Goal: Register for event/course

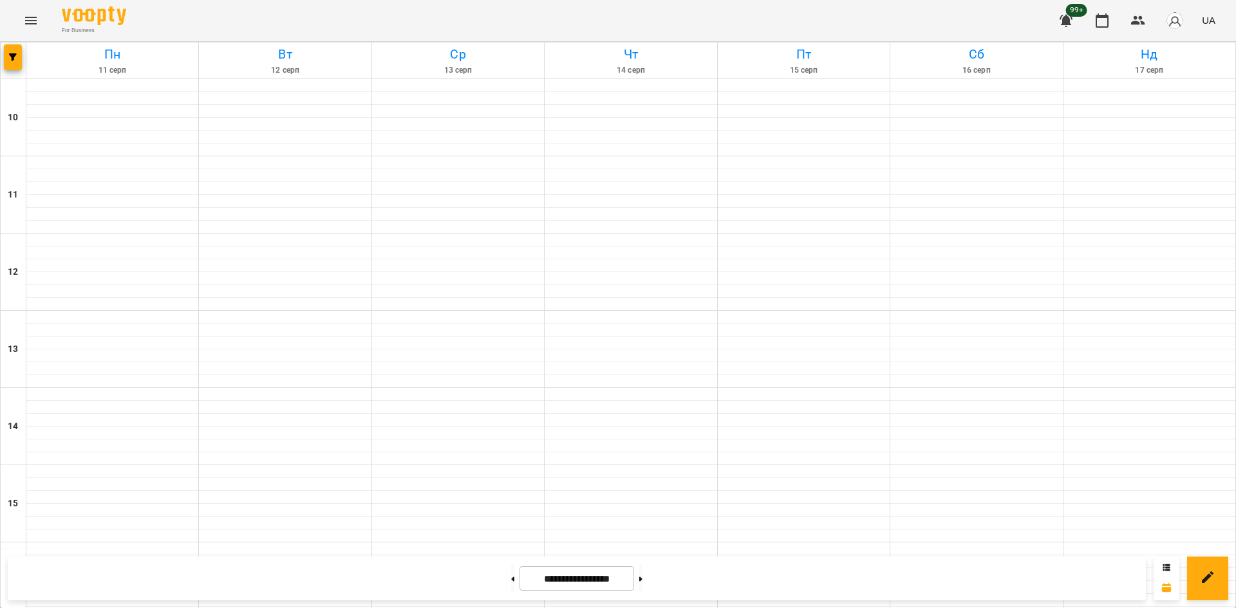
scroll to position [469, 0]
click at [10, 57] on icon "button" at bounding box center [13, 57] width 8 height 8
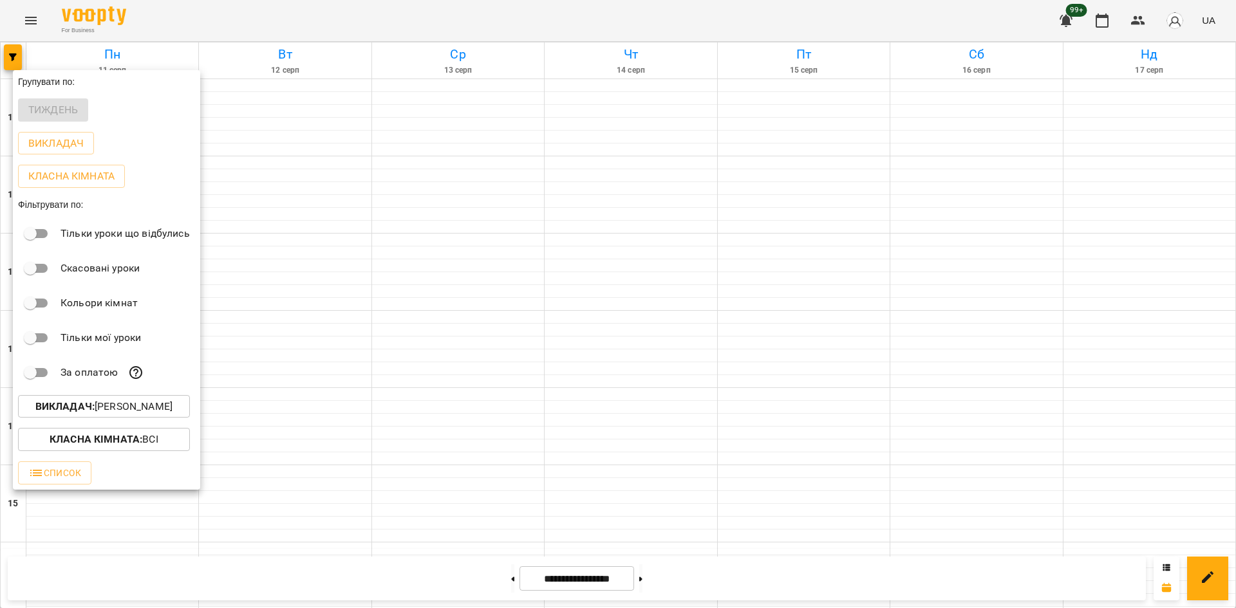
click at [140, 414] on p "Викладач : [PERSON_NAME]" at bounding box center [103, 406] width 137 height 15
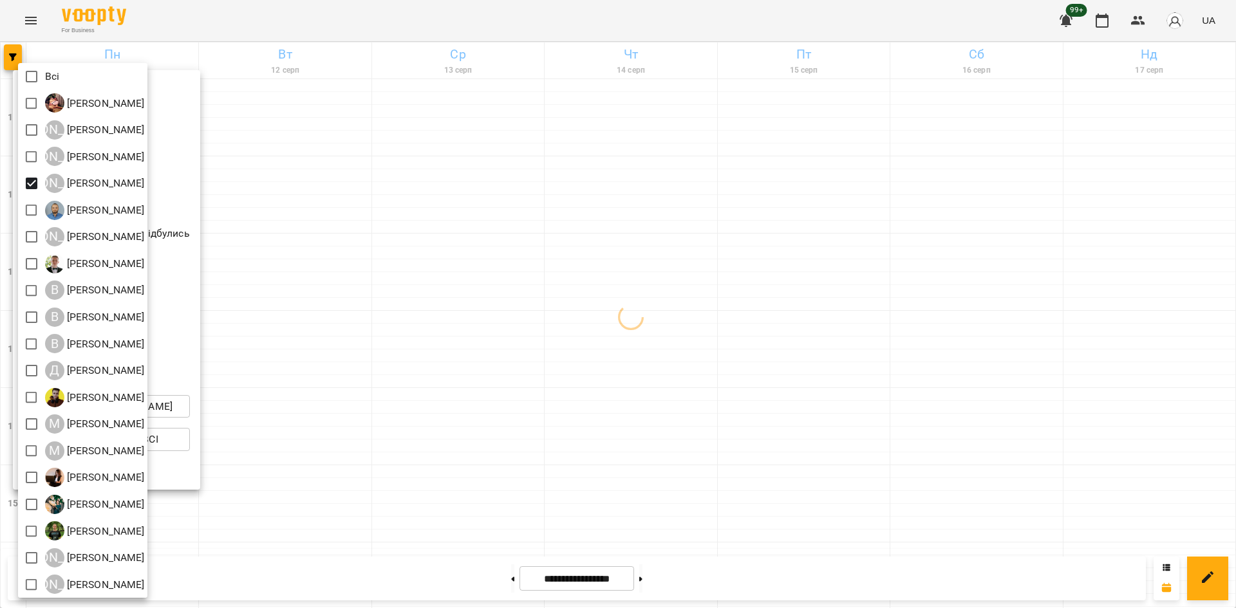
click at [344, 480] on div at bounding box center [618, 304] width 1236 height 608
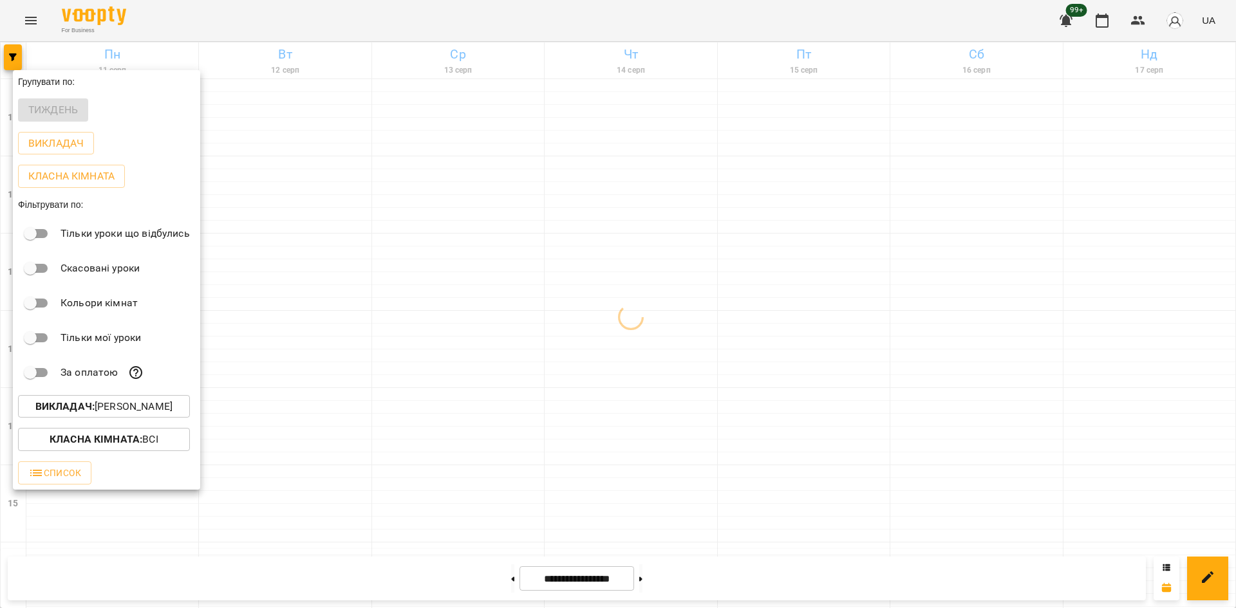
click at [306, 476] on div at bounding box center [618, 304] width 1236 height 608
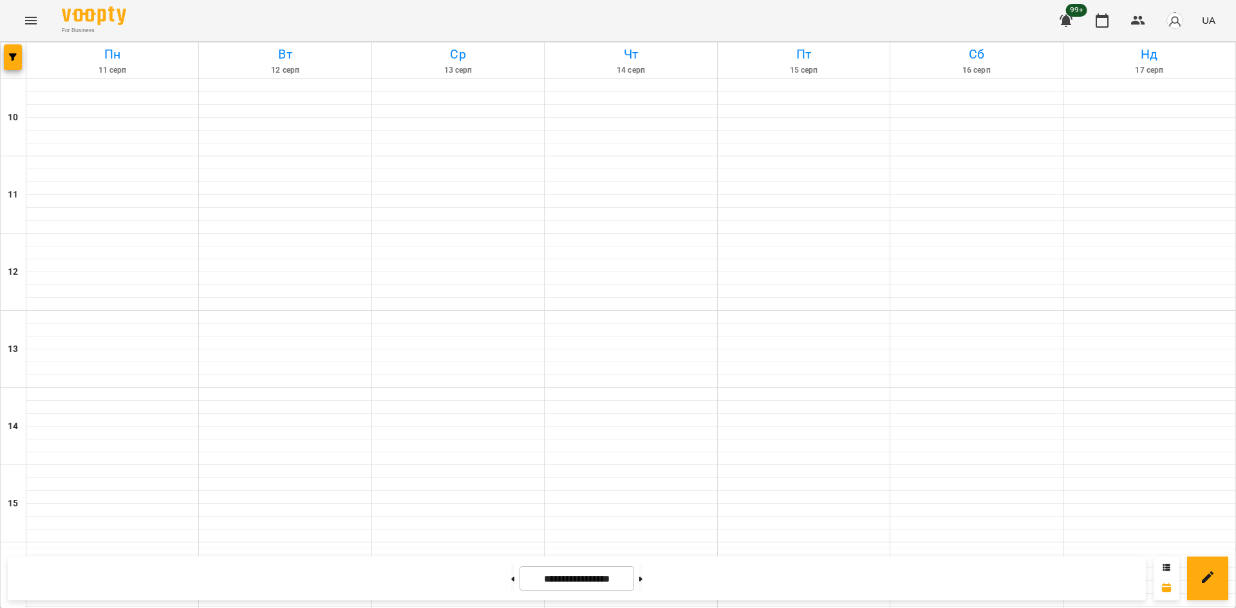
click at [3, 64] on div at bounding box center [14, 60] width 26 height 36
click at [15, 52] on button "button" at bounding box center [13, 57] width 18 height 26
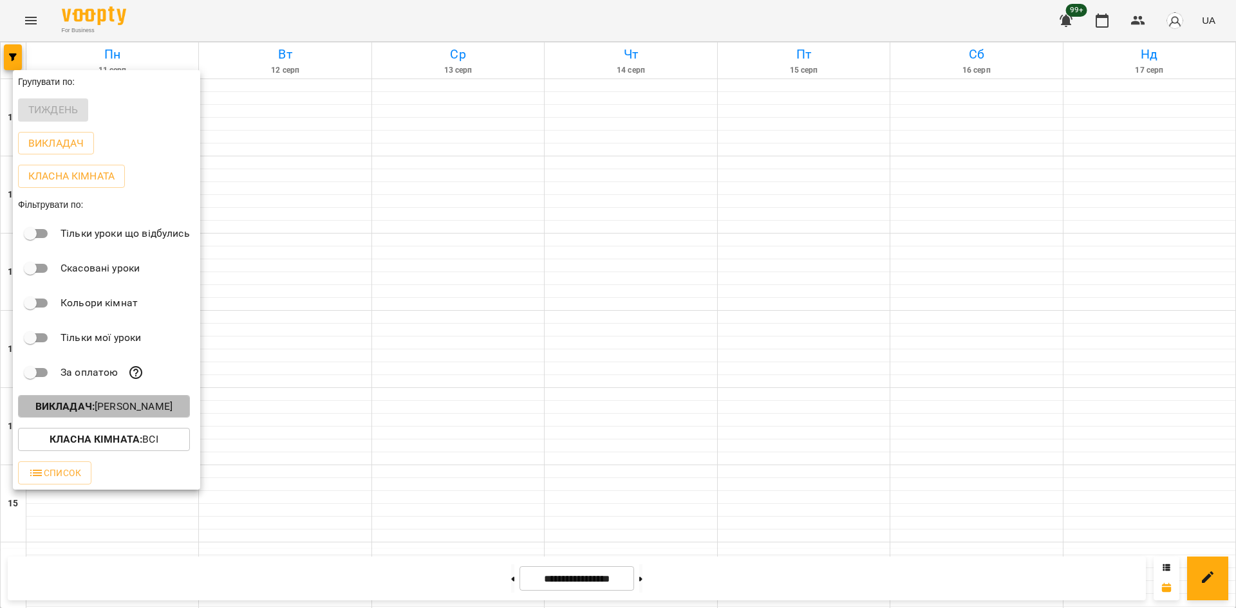
click at [129, 406] on p "Викладач : Анастасія Герус" at bounding box center [103, 406] width 137 height 15
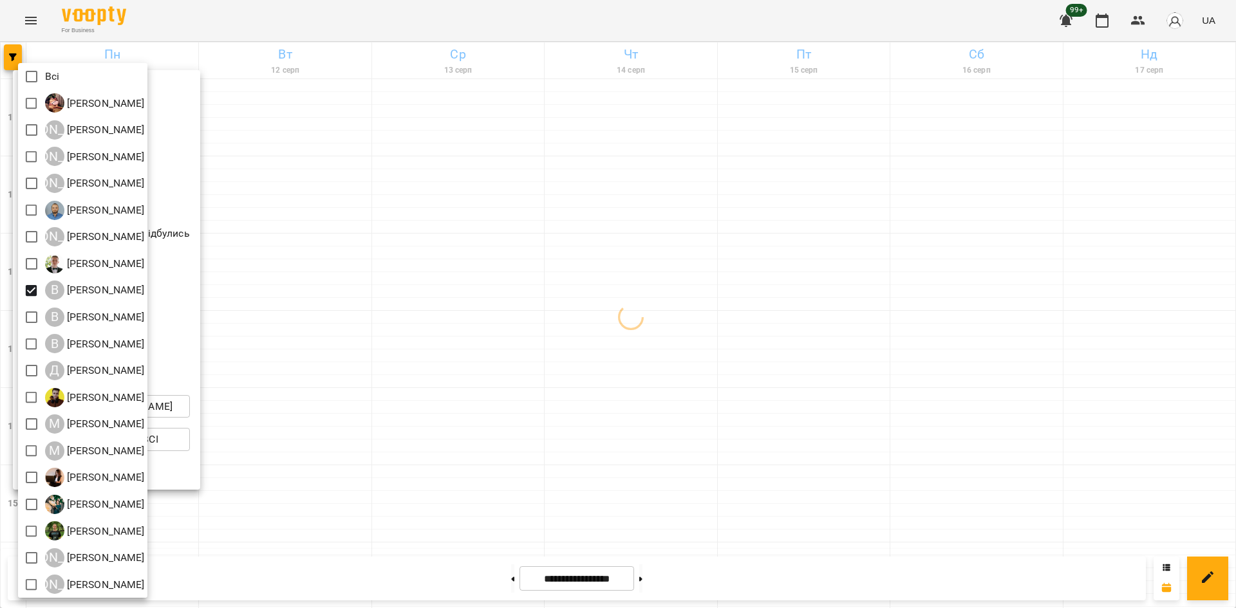
drag, startPoint x: 398, startPoint y: 434, endPoint x: 412, endPoint y: 385, distance: 50.9
click at [399, 432] on div at bounding box center [618, 304] width 1236 height 608
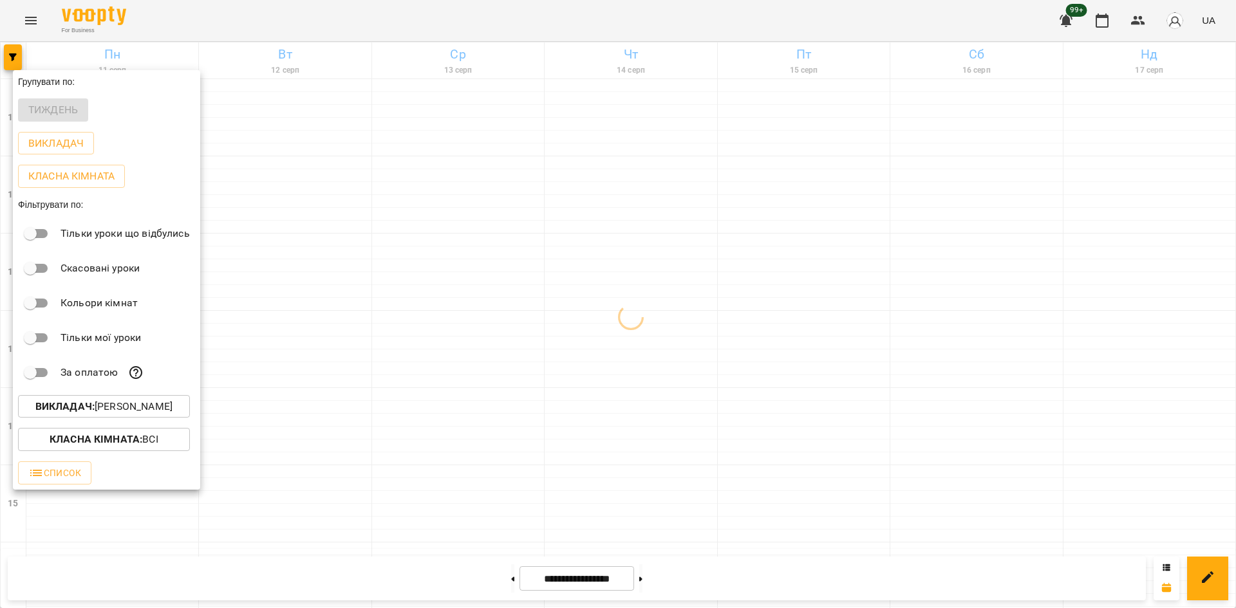
click at [362, 232] on div at bounding box center [618, 304] width 1236 height 608
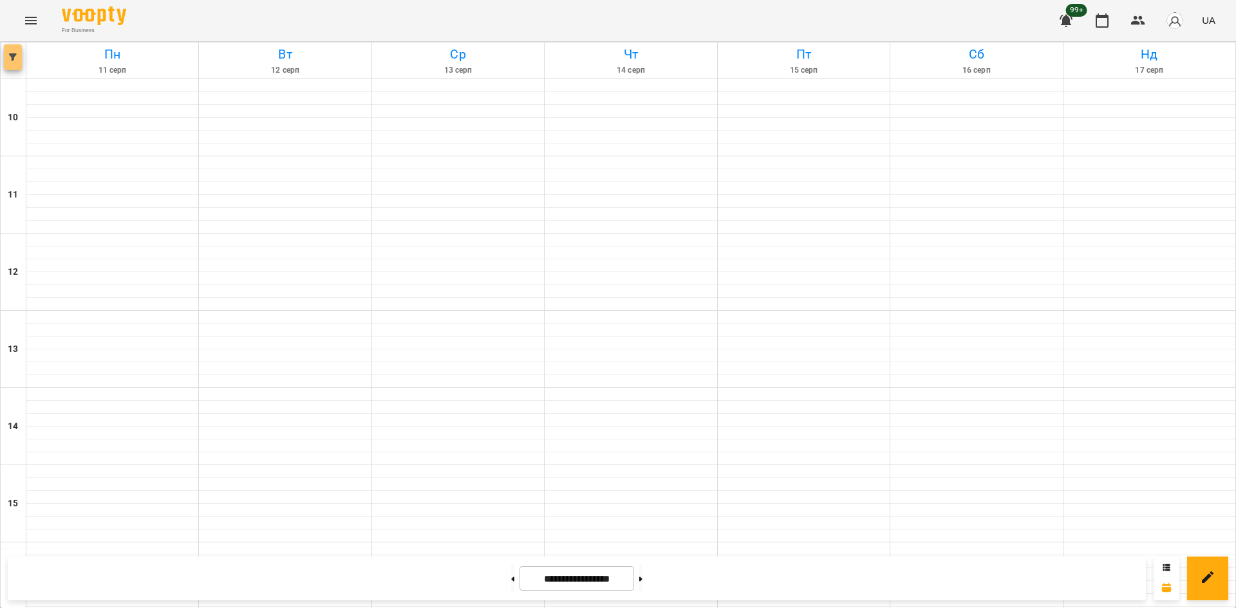
click at [12, 45] on button "button" at bounding box center [13, 57] width 18 height 26
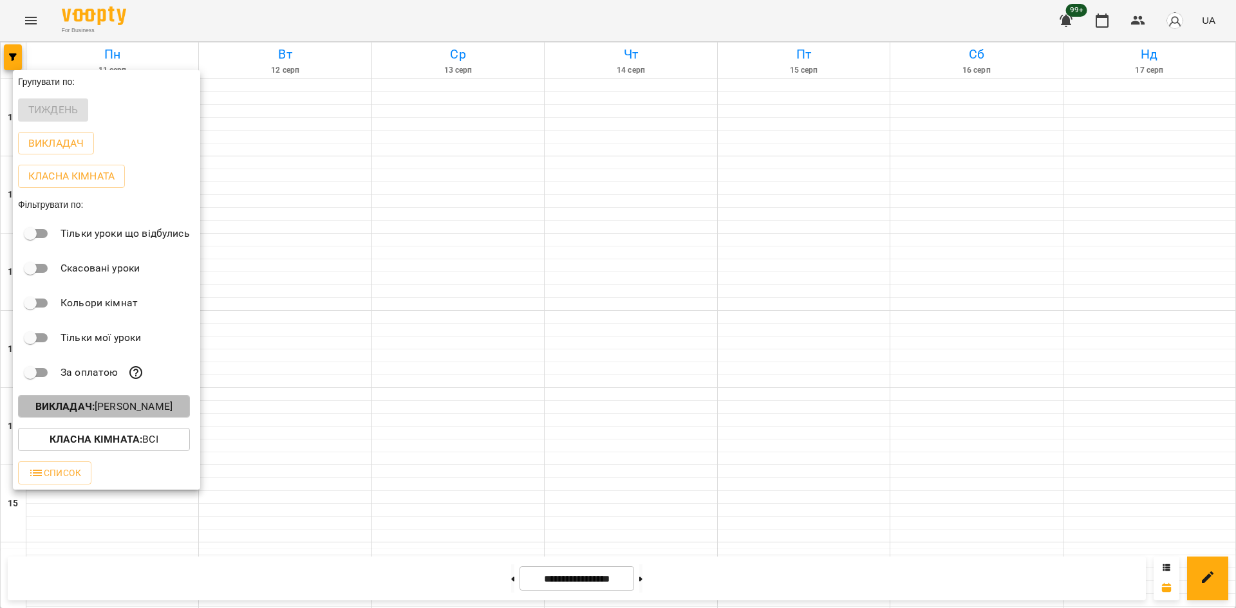
click at [171, 413] on p "Викладач : Владислав Границький" at bounding box center [103, 406] width 137 height 15
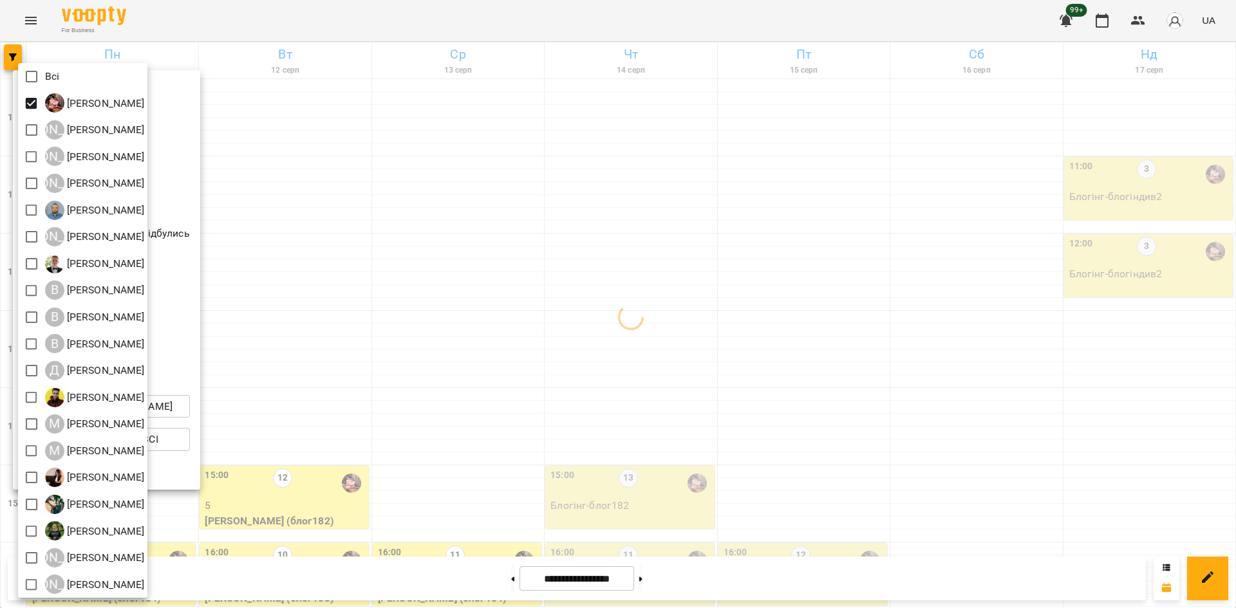
drag, startPoint x: 357, startPoint y: 483, endPoint x: 338, endPoint y: 465, distance: 25.5
click at [353, 477] on div at bounding box center [618, 304] width 1236 height 608
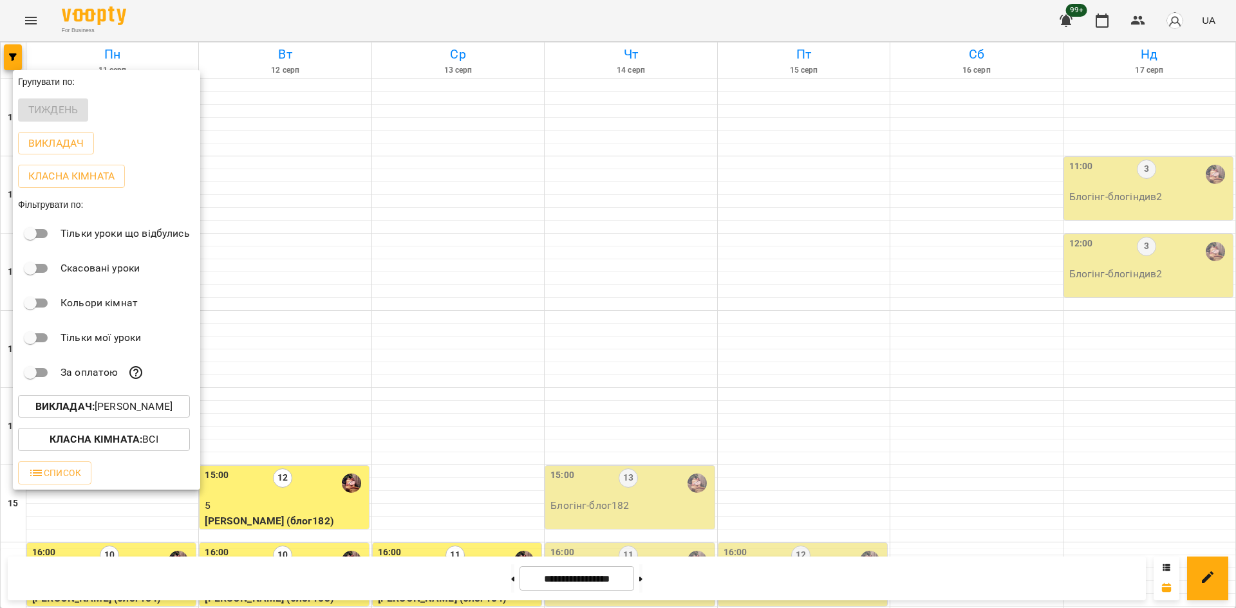
click at [449, 429] on div at bounding box center [618, 304] width 1236 height 608
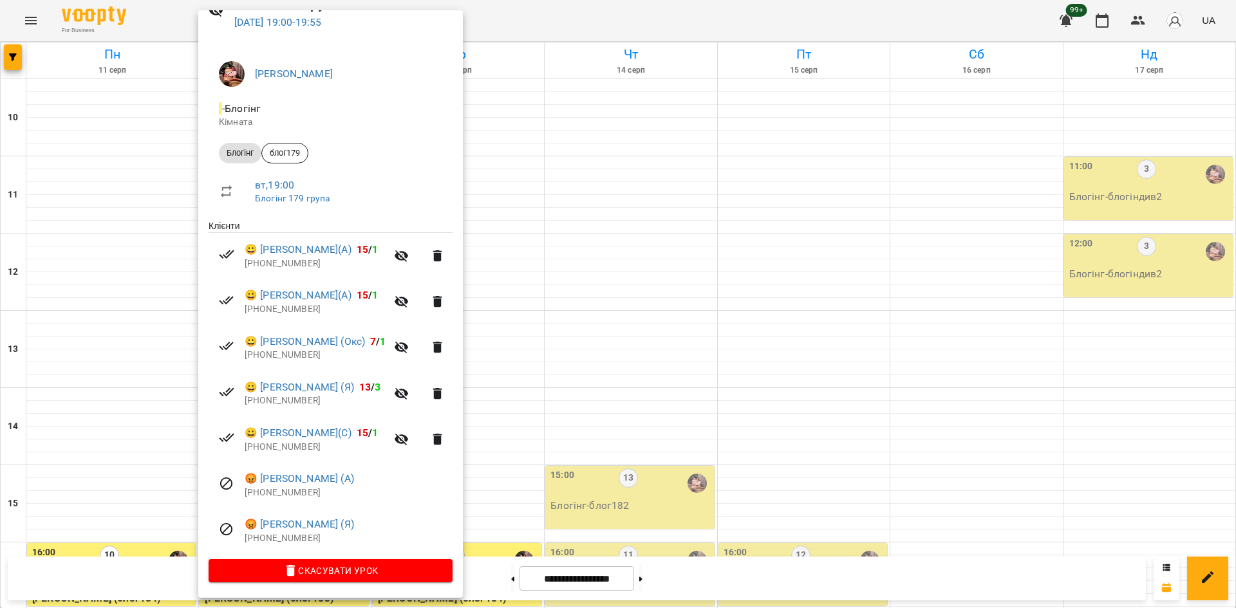
scroll to position [69, 0]
click at [543, 480] on div at bounding box center [618, 304] width 1236 height 608
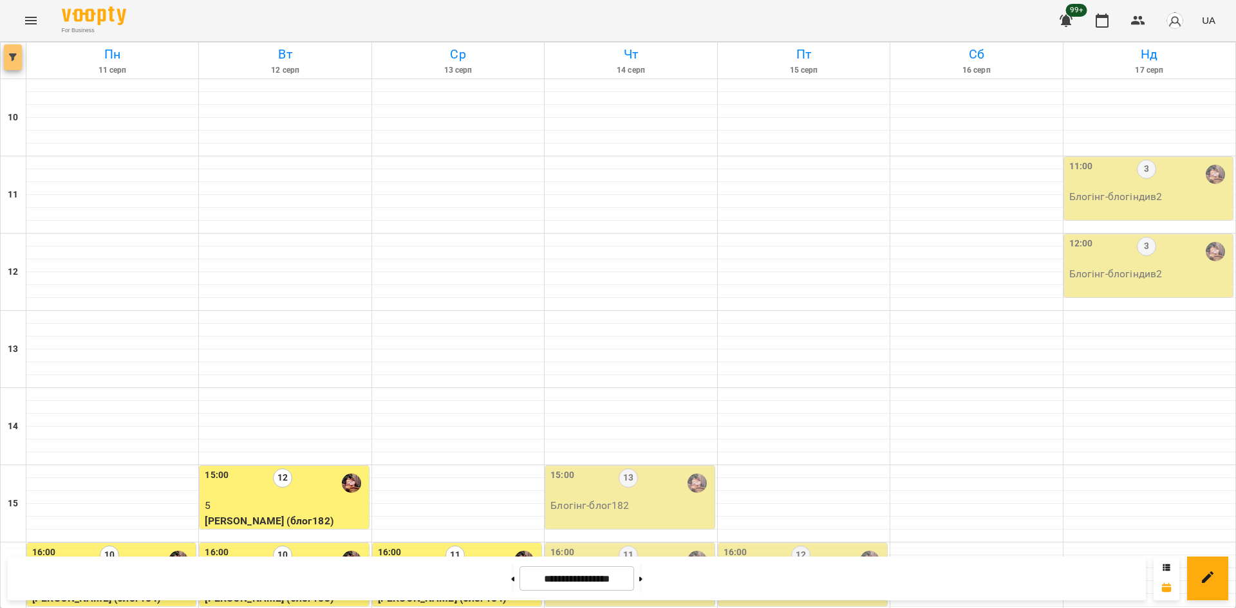
click at [6, 52] on button "button" at bounding box center [13, 57] width 18 height 26
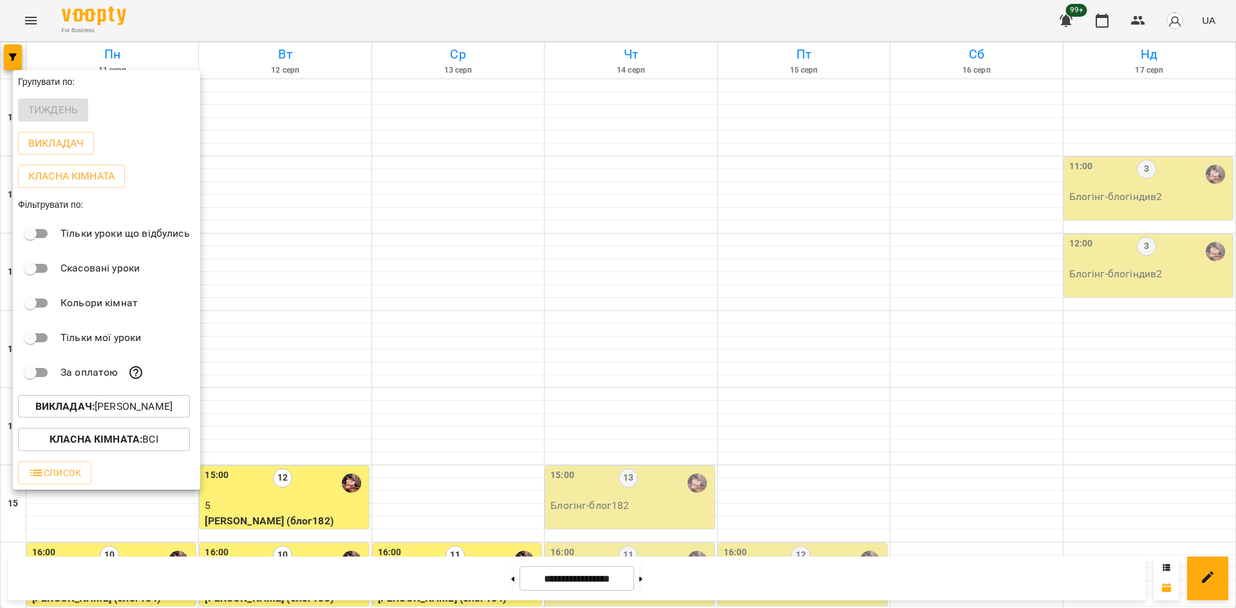
click at [149, 411] on p "Викладач : Ілля Петруша" at bounding box center [103, 406] width 137 height 15
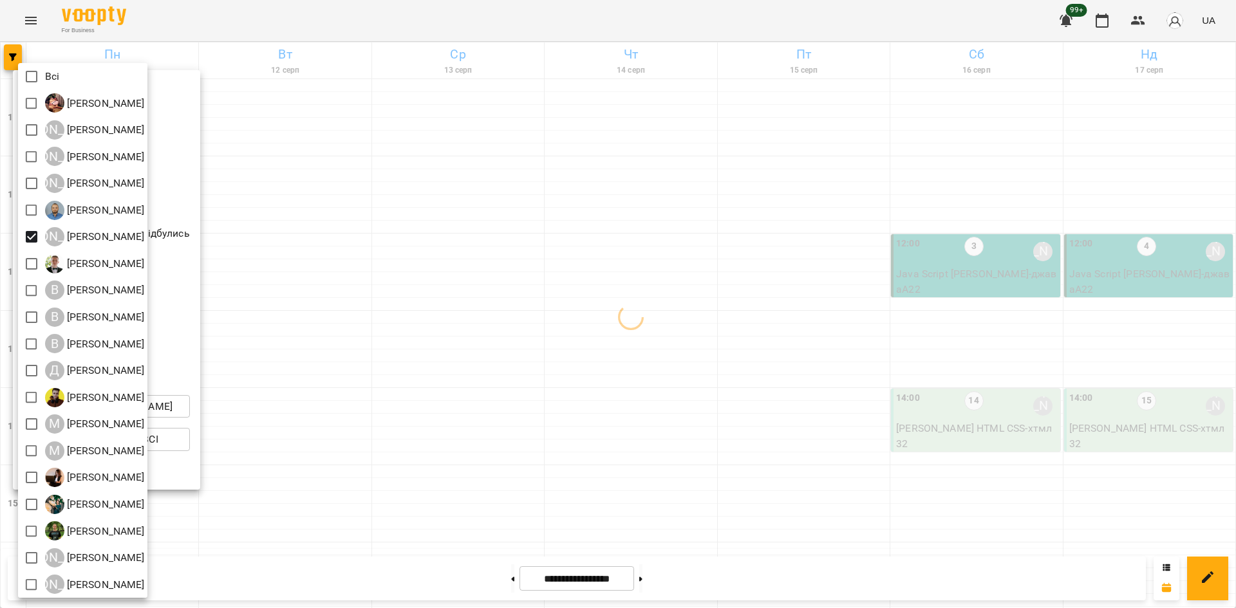
drag, startPoint x: 823, startPoint y: 352, endPoint x: 658, endPoint y: 329, distance: 166.4
click at [821, 351] on div at bounding box center [618, 304] width 1236 height 608
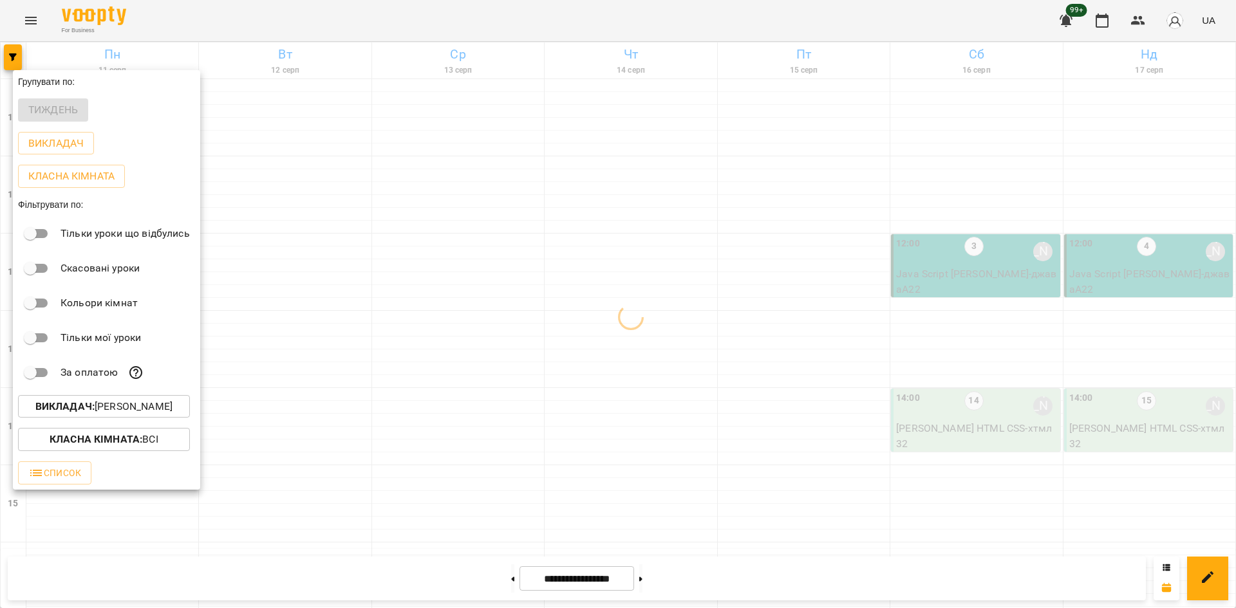
click at [466, 207] on div at bounding box center [618, 304] width 1236 height 608
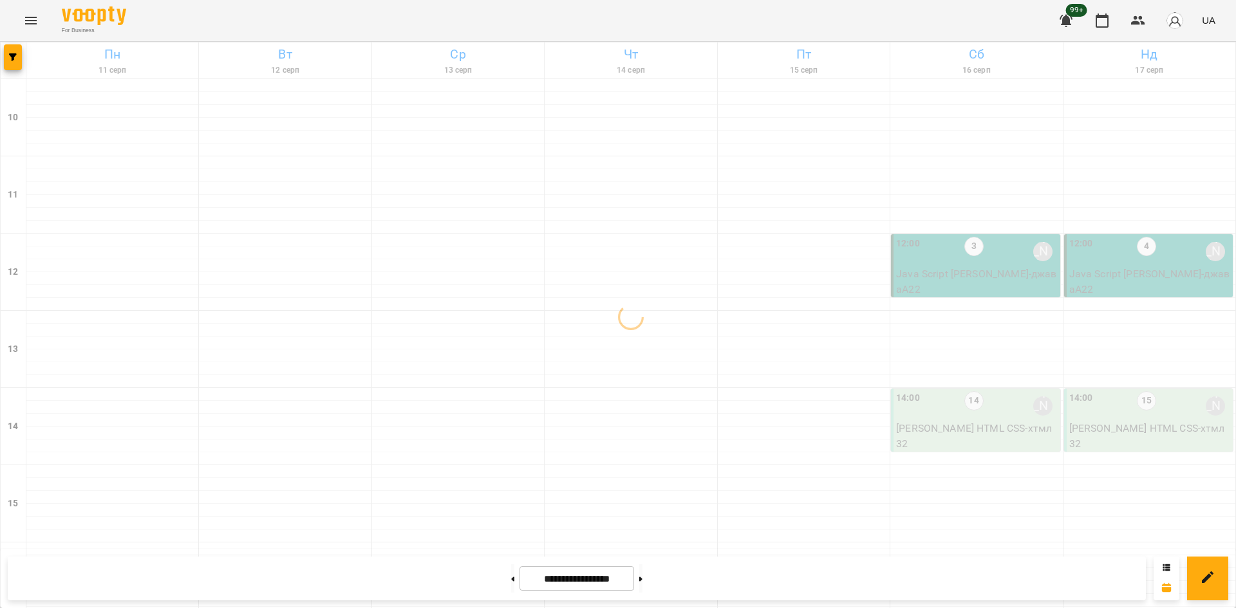
scroll to position [533, 0]
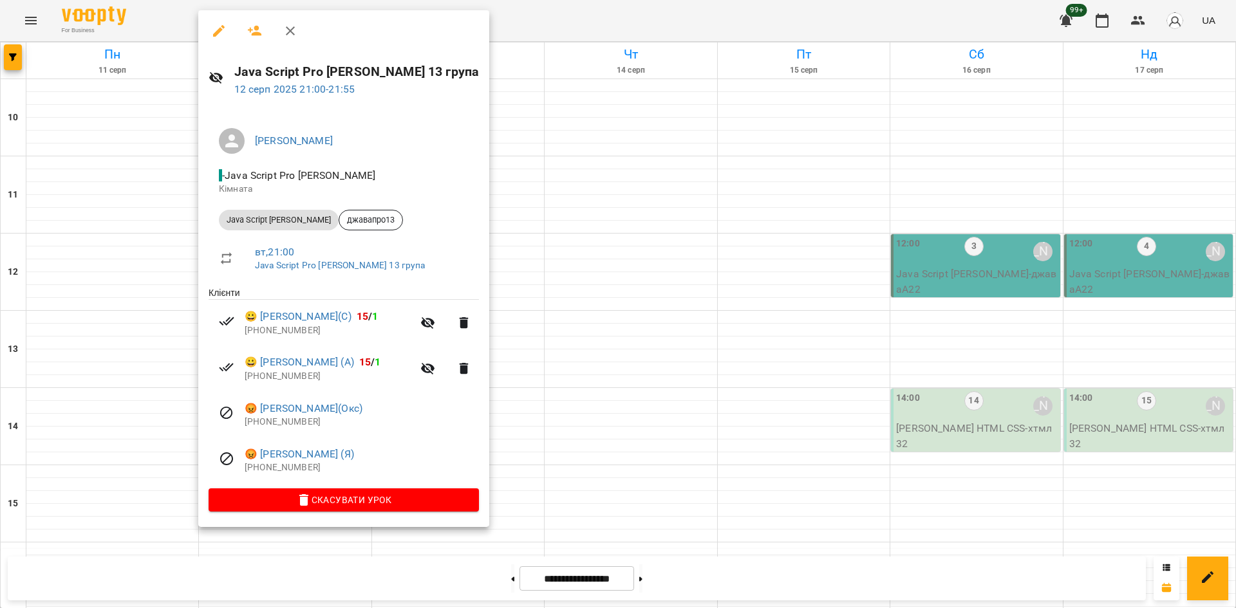
click at [527, 488] on div at bounding box center [618, 304] width 1236 height 608
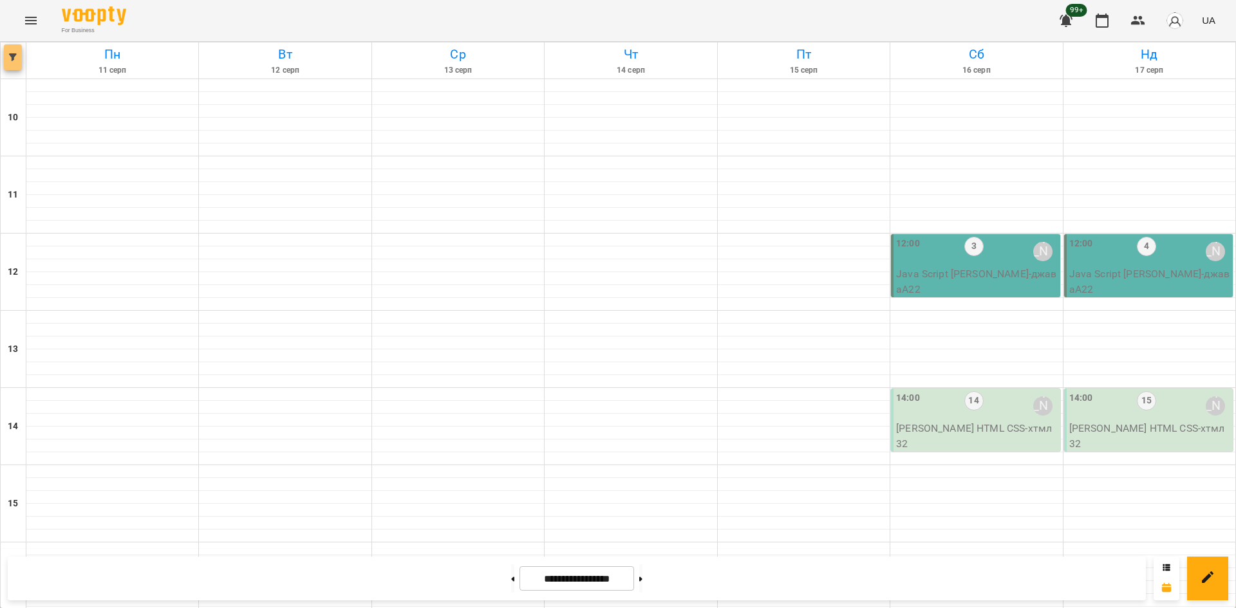
click at [14, 52] on button "button" at bounding box center [13, 57] width 18 height 26
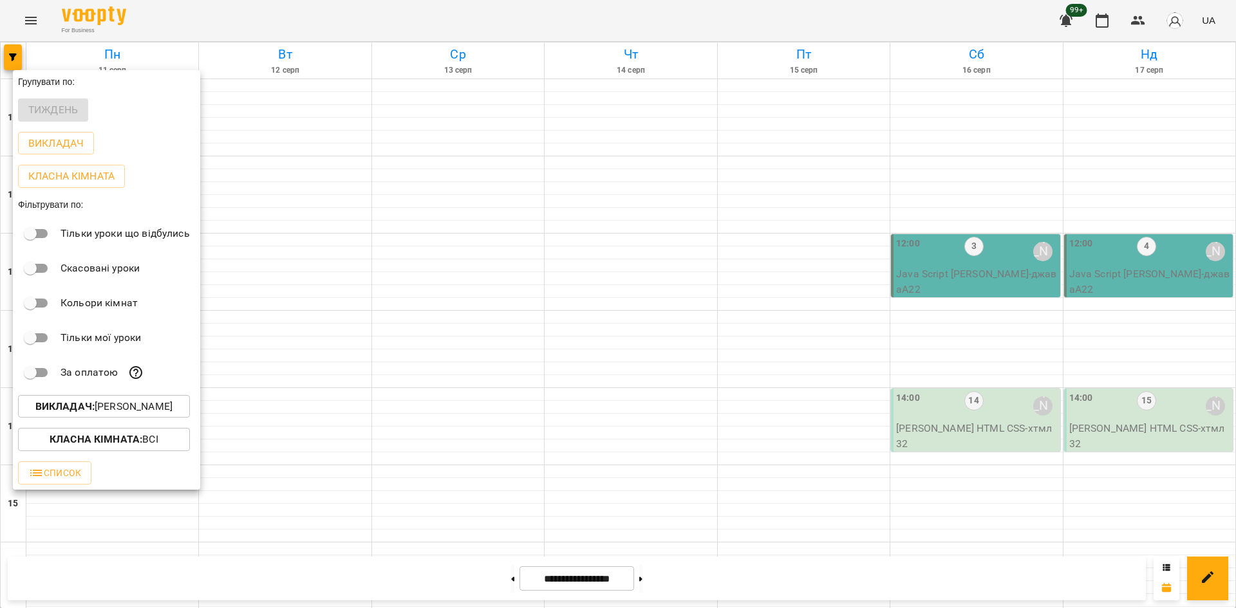
click at [141, 413] on p "Викладач : Артем Кот" at bounding box center [103, 406] width 137 height 15
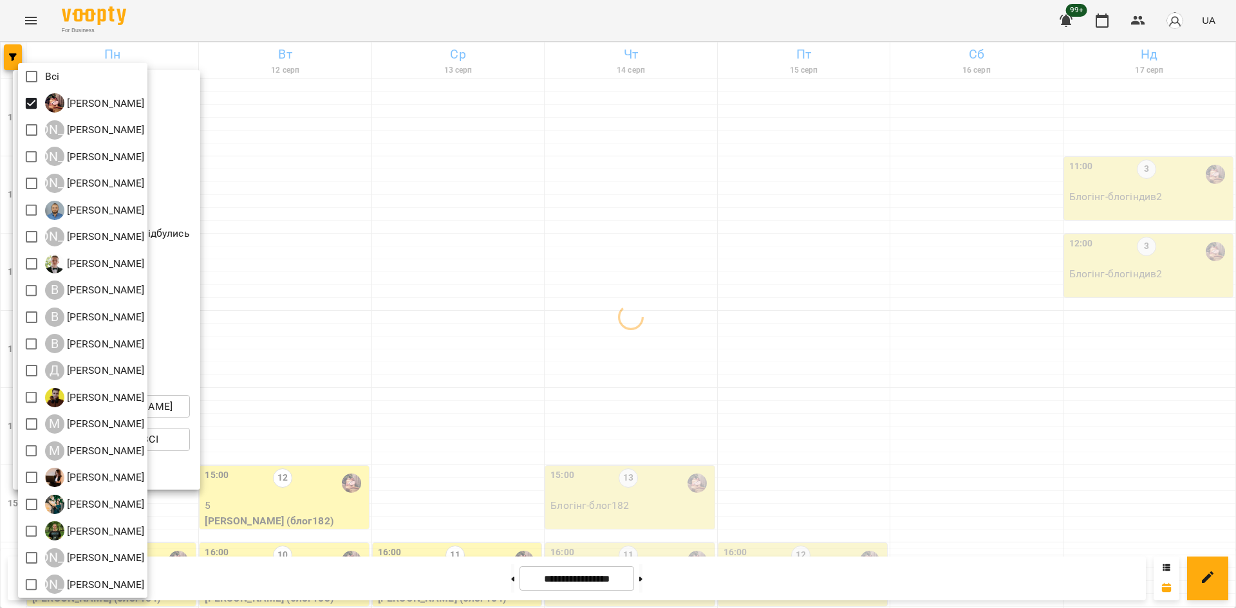
drag, startPoint x: 598, startPoint y: 494, endPoint x: 459, endPoint y: 449, distance: 146.2
click at [585, 490] on div at bounding box center [618, 304] width 1236 height 608
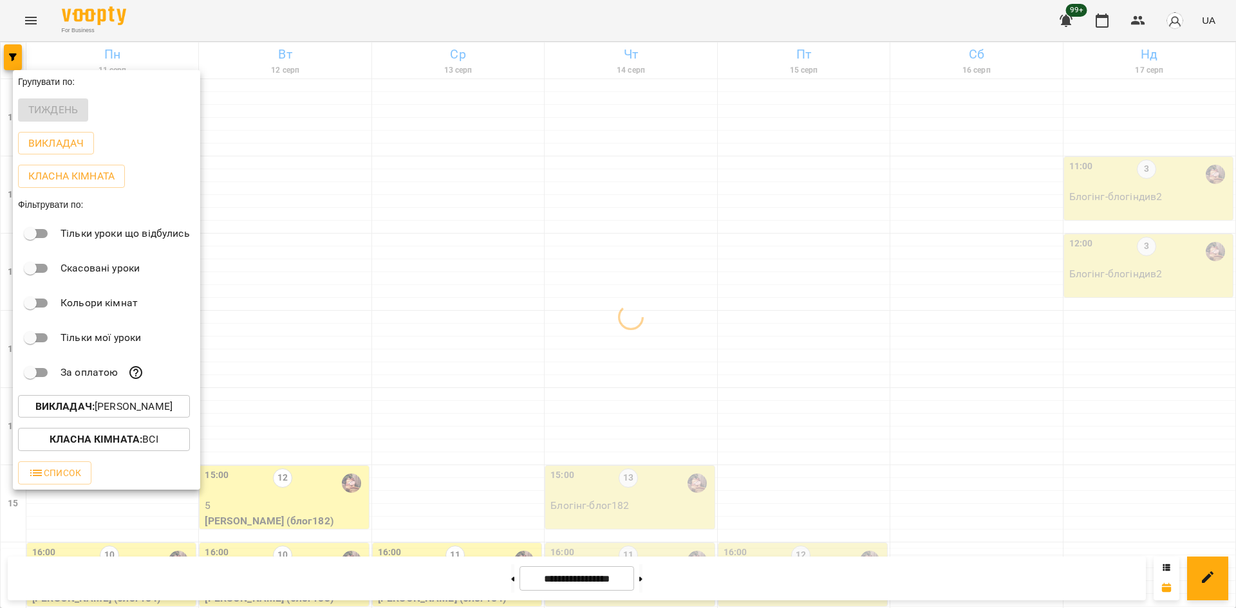
click at [453, 401] on div at bounding box center [618, 304] width 1236 height 608
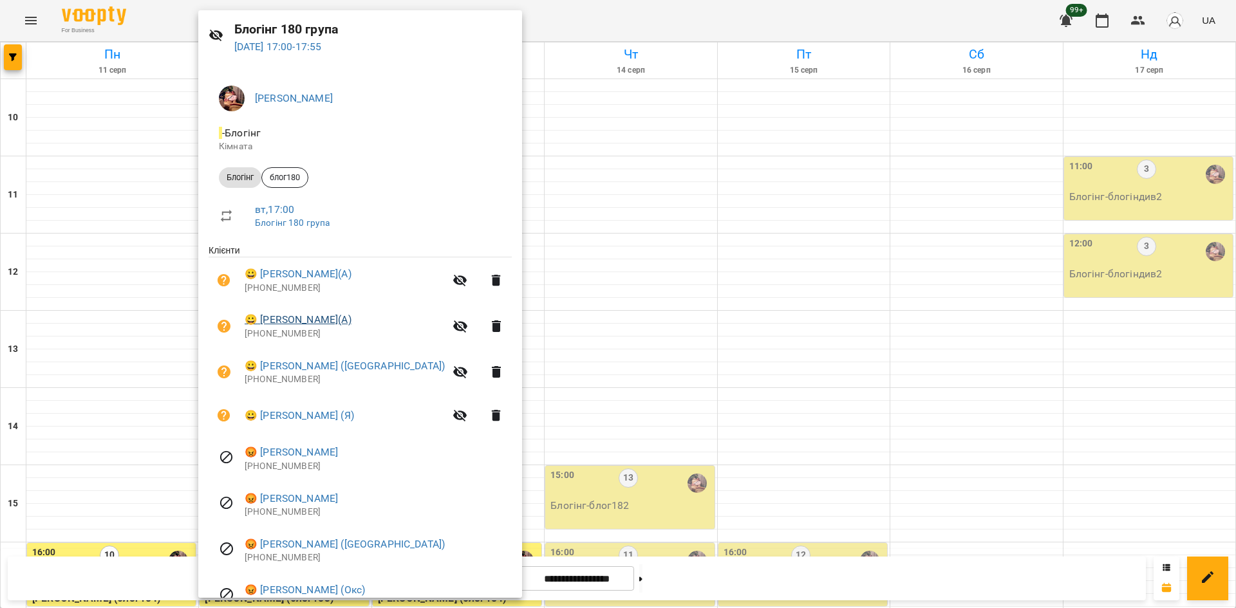
scroll to position [64, 0]
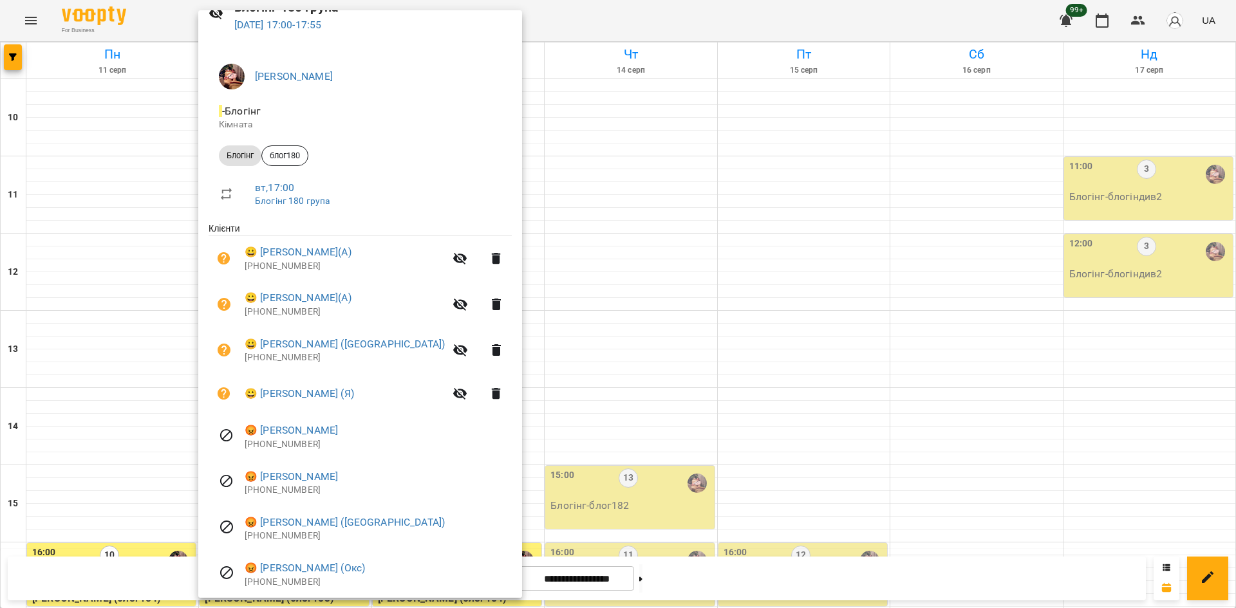
click at [632, 124] on div at bounding box center [618, 304] width 1236 height 608
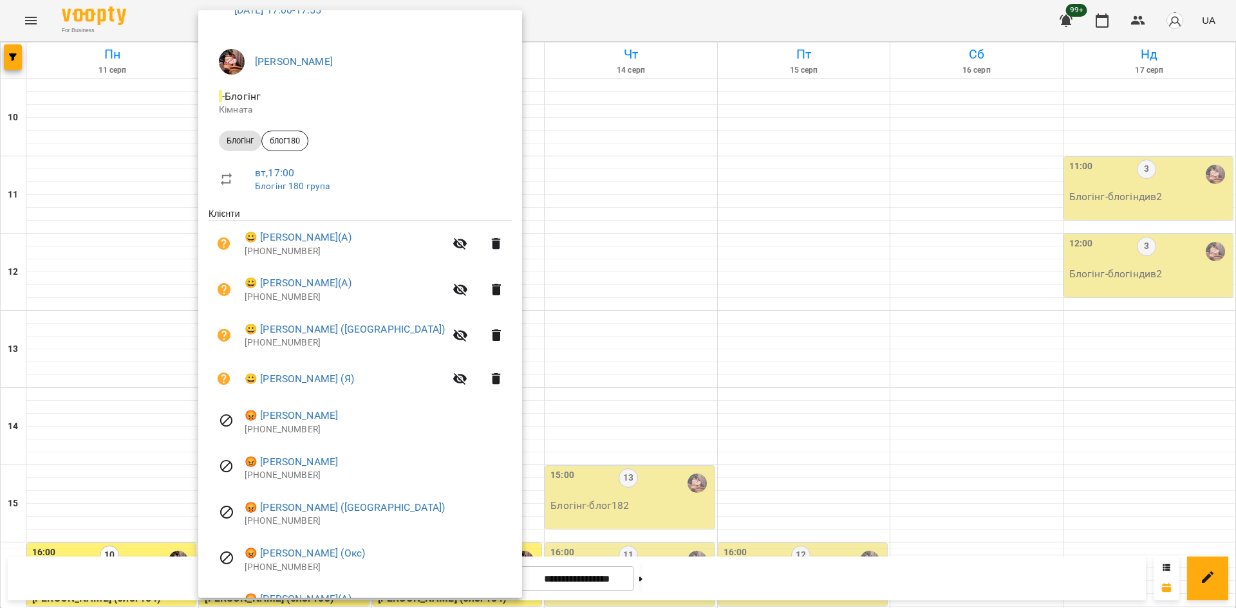
scroll to position [155, 0]
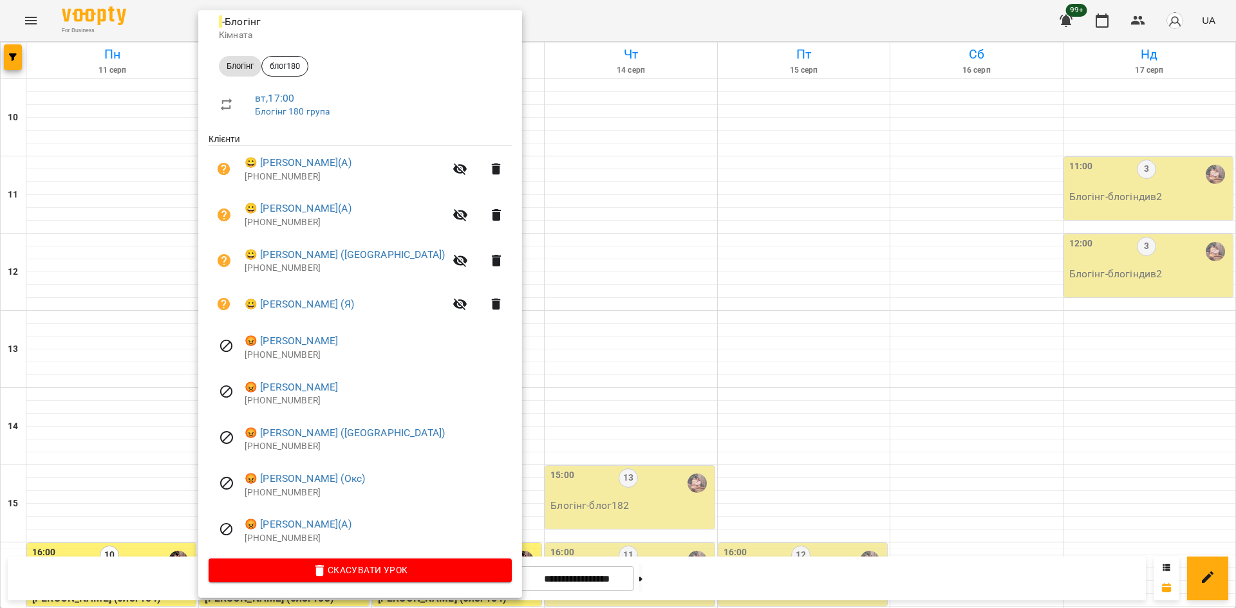
click at [578, 452] on div at bounding box center [618, 304] width 1236 height 608
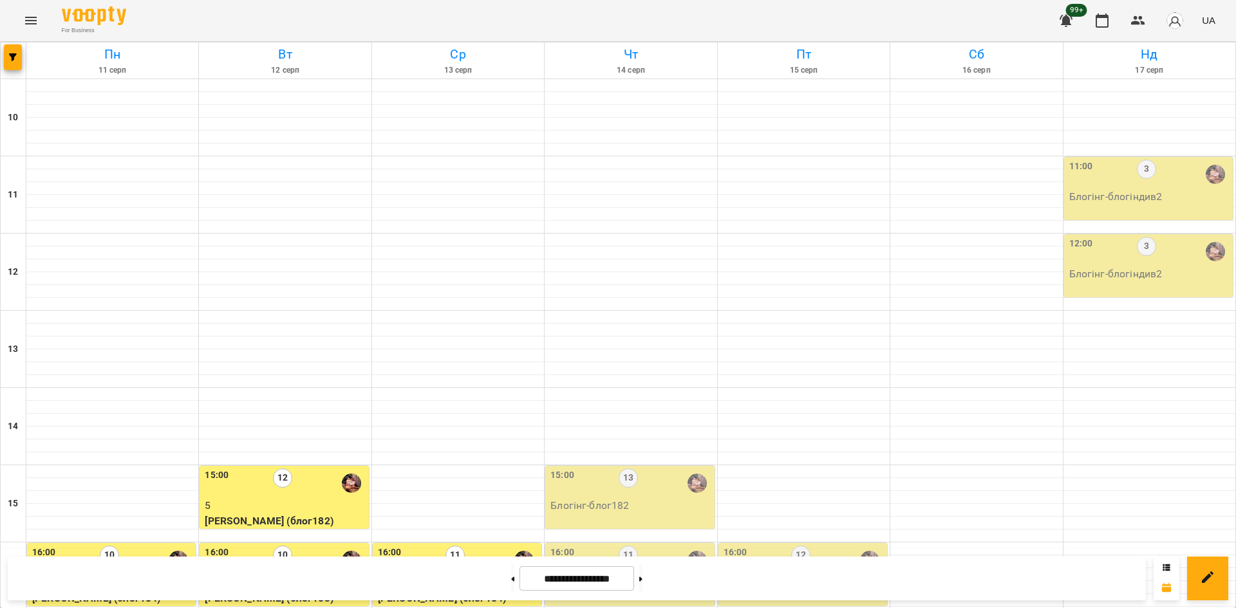
click at [25, 51] on div at bounding box center [14, 60] width 26 height 36
click at [10, 57] on icon "button" at bounding box center [13, 57] width 8 height 8
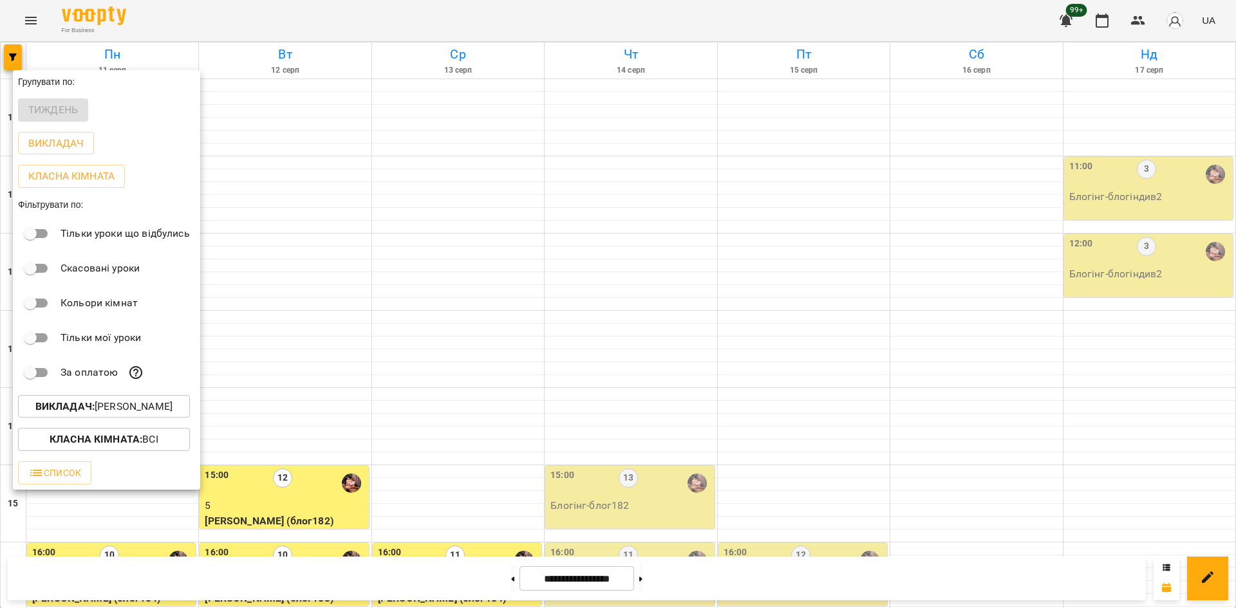
click at [120, 409] on p "Викладач : Ілля Петруша" at bounding box center [103, 406] width 137 height 15
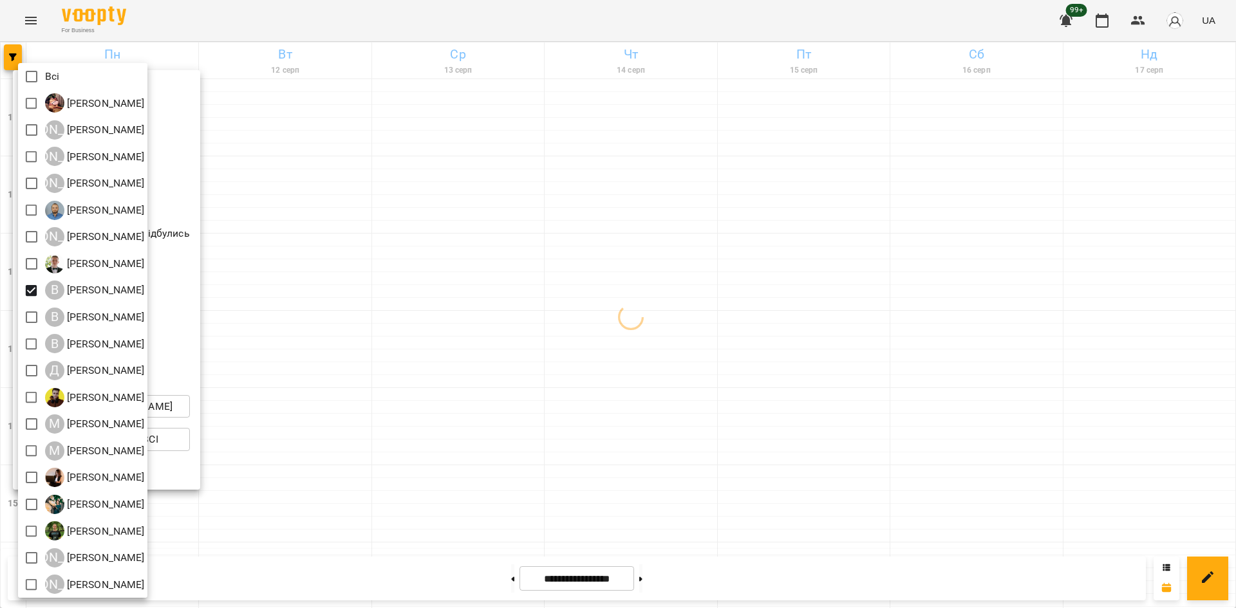
drag, startPoint x: 395, startPoint y: 466, endPoint x: 407, endPoint y: 448, distance: 21.8
click at [395, 465] on div at bounding box center [618, 304] width 1236 height 608
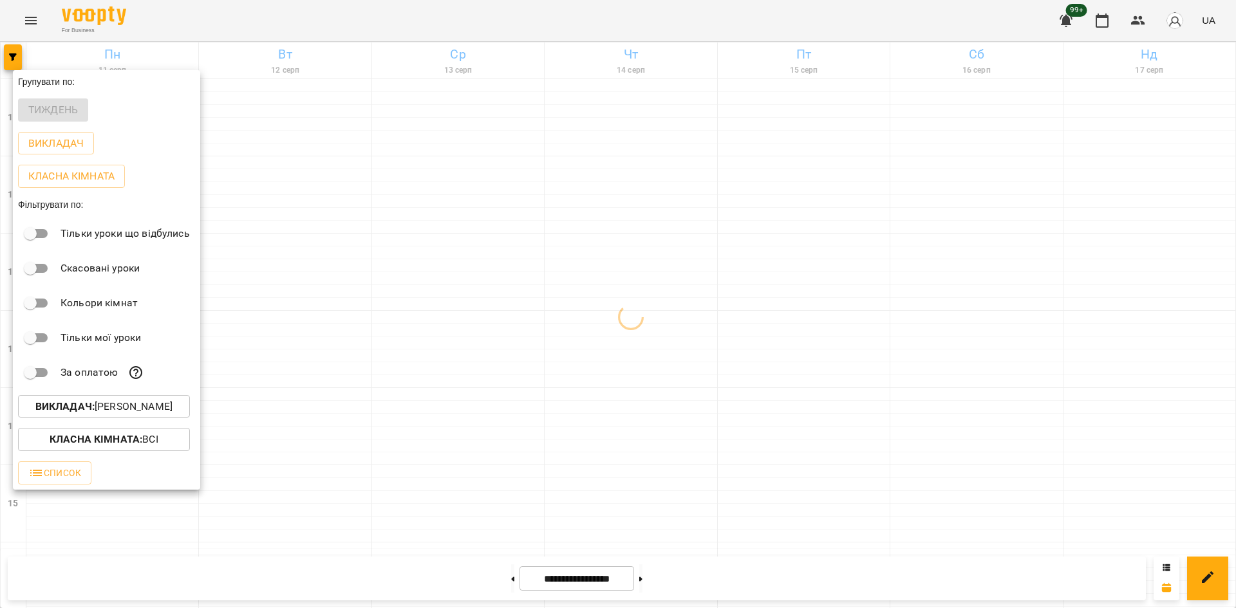
click at [417, 271] on div at bounding box center [618, 304] width 1236 height 608
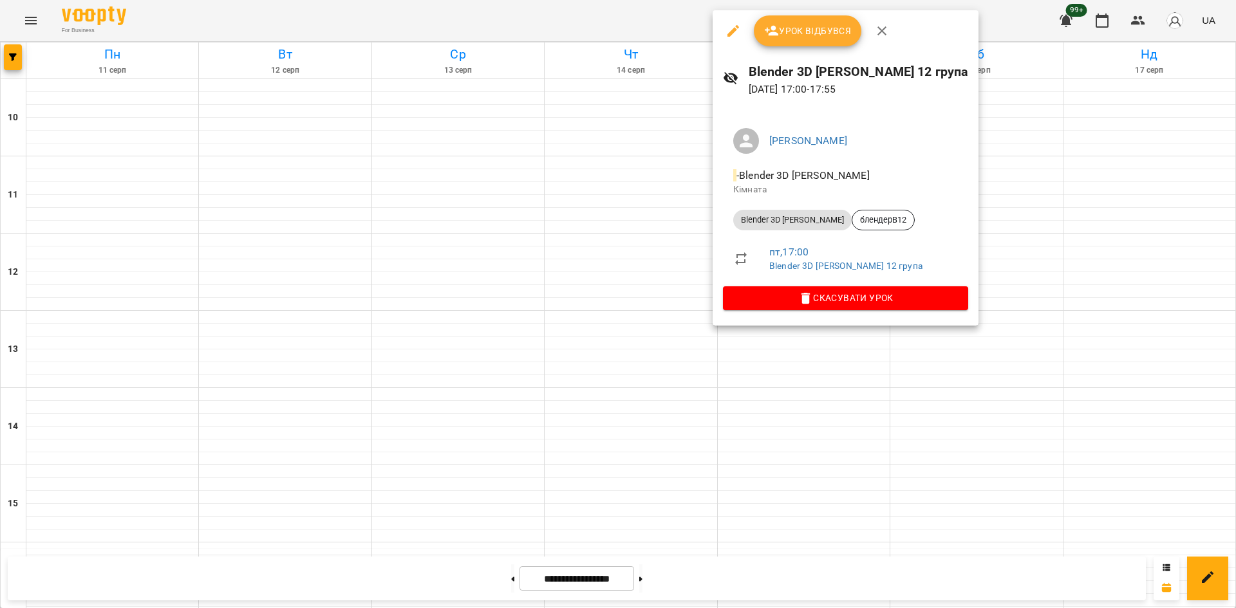
click at [394, 203] on div at bounding box center [618, 304] width 1236 height 608
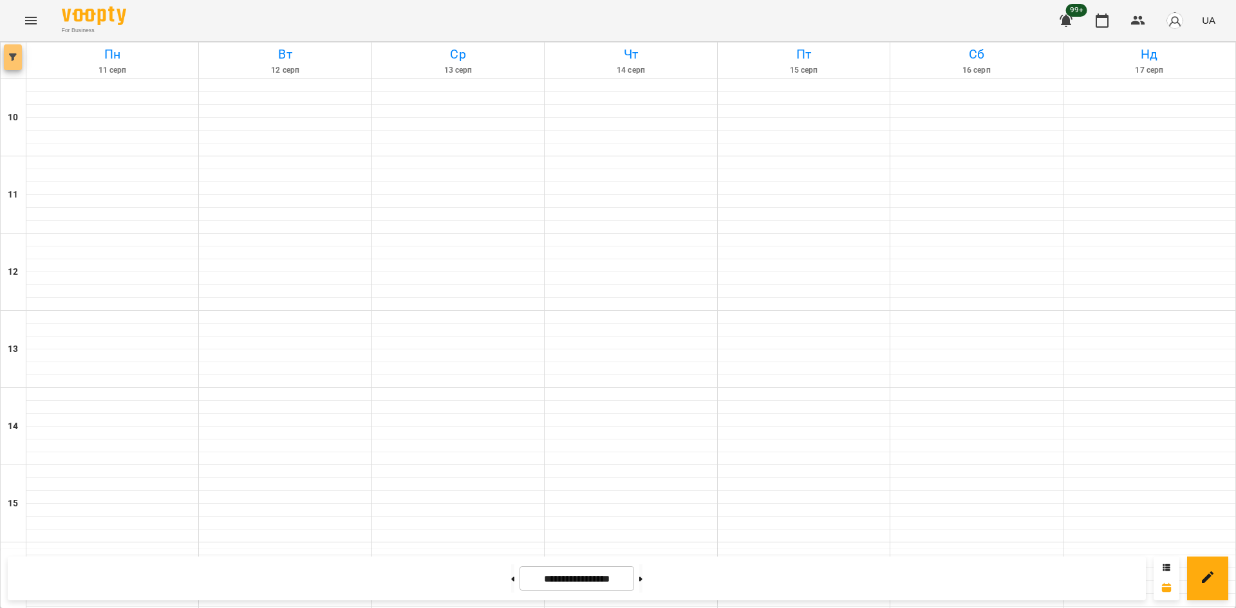
click at [5, 51] on button "button" at bounding box center [13, 57] width 18 height 26
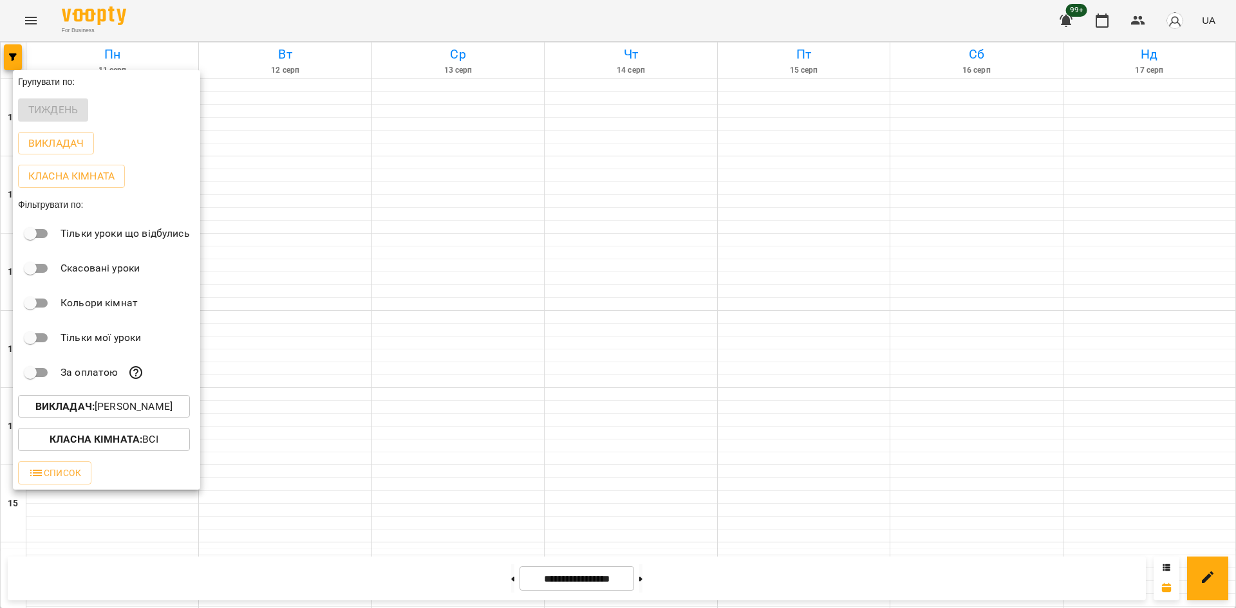
click at [153, 413] on p "Викладач : Владислав Границький" at bounding box center [103, 406] width 137 height 15
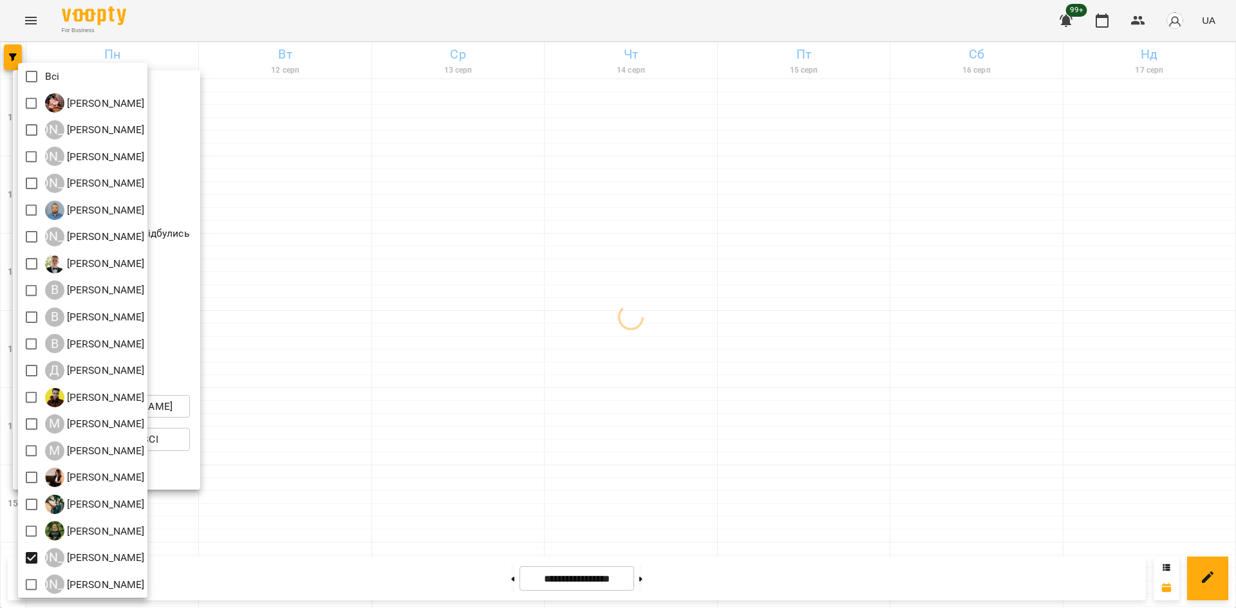
drag, startPoint x: 353, startPoint y: 535, endPoint x: 434, endPoint y: 493, distance: 91.3
click at [357, 533] on div at bounding box center [618, 304] width 1236 height 608
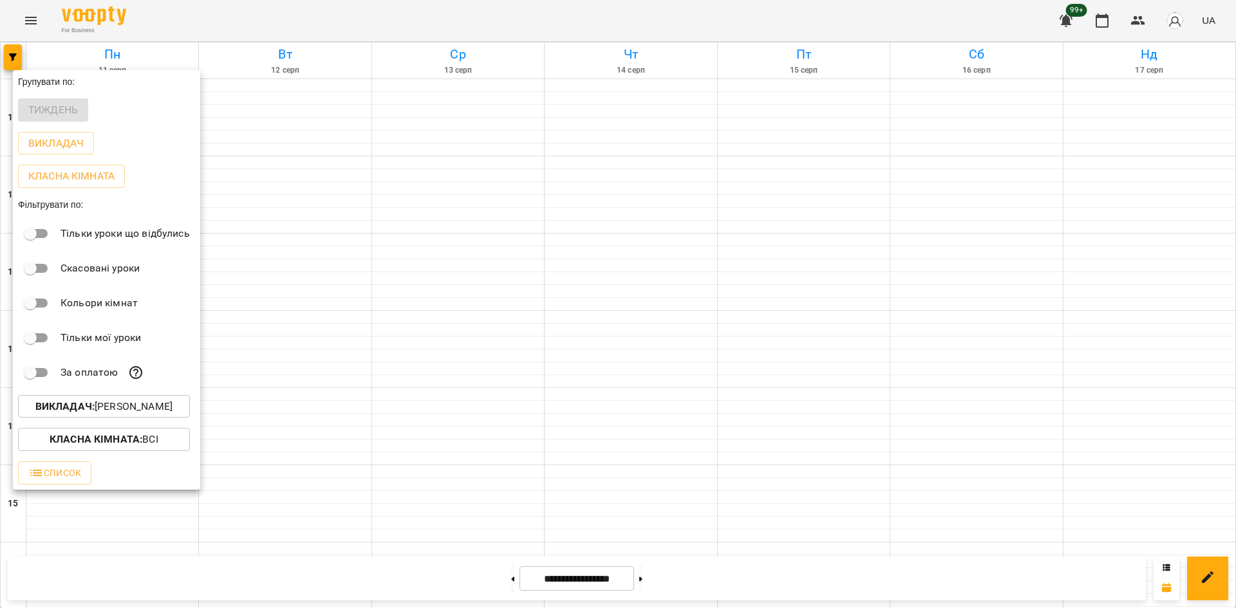
click at [283, 469] on div at bounding box center [618, 304] width 1236 height 608
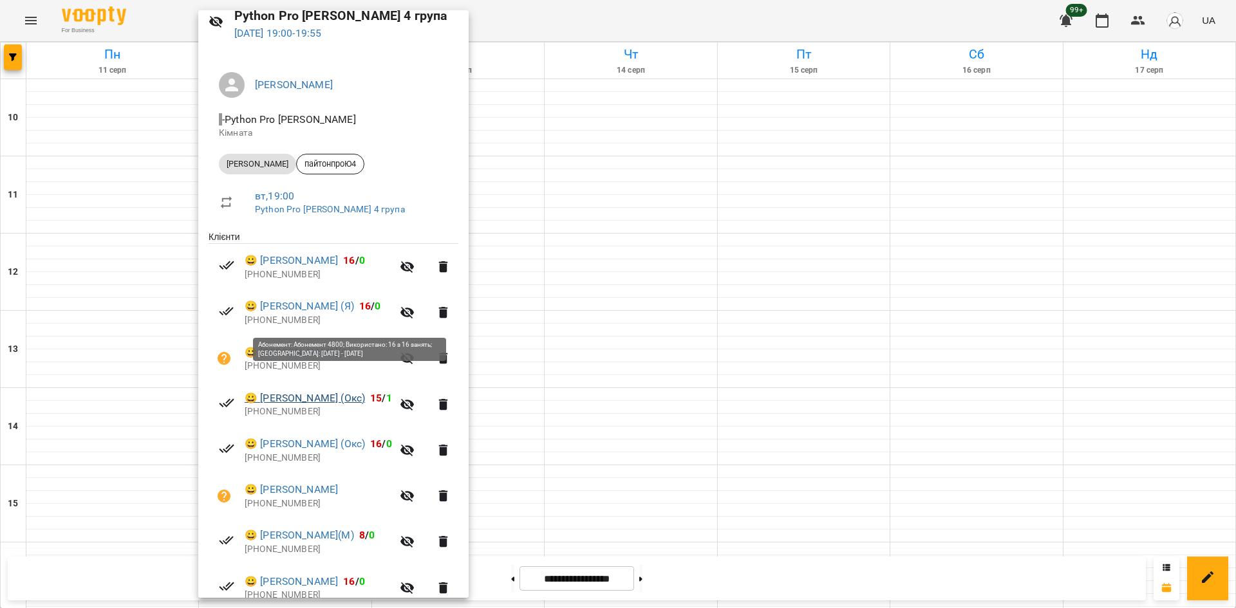
scroll to position [0, 0]
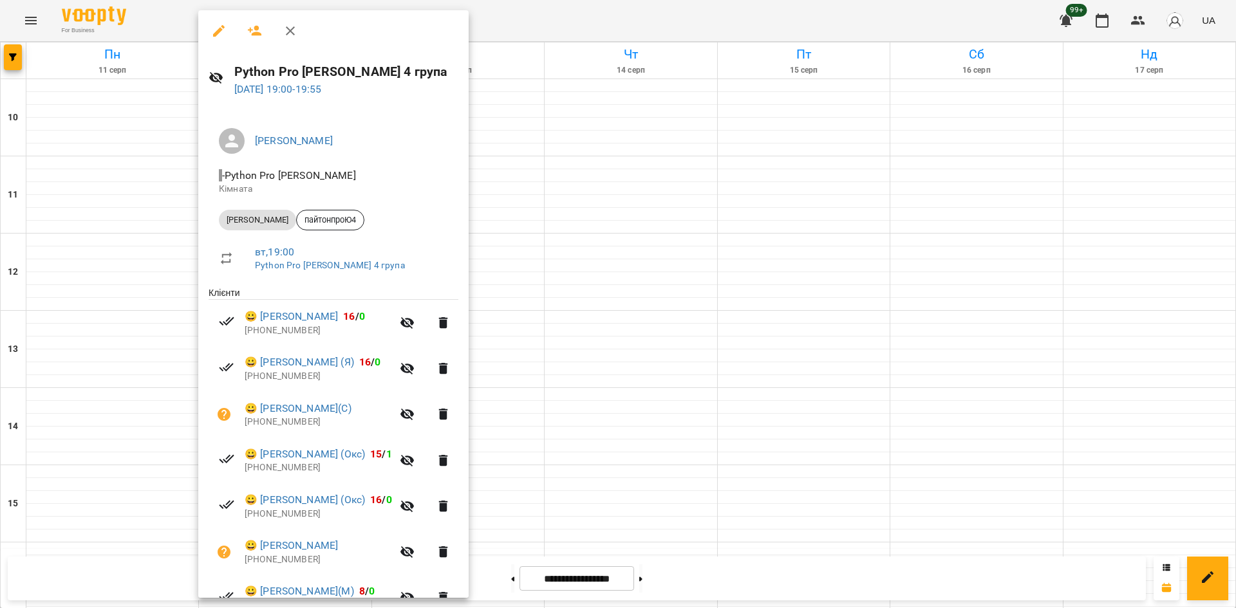
drag, startPoint x: 588, startPoint y: 313, endPoint x: 599, endPoint y: 305, distance: 13.8
click at [589, 312] on div at bounding box center [618, 304] width 1236 height 608
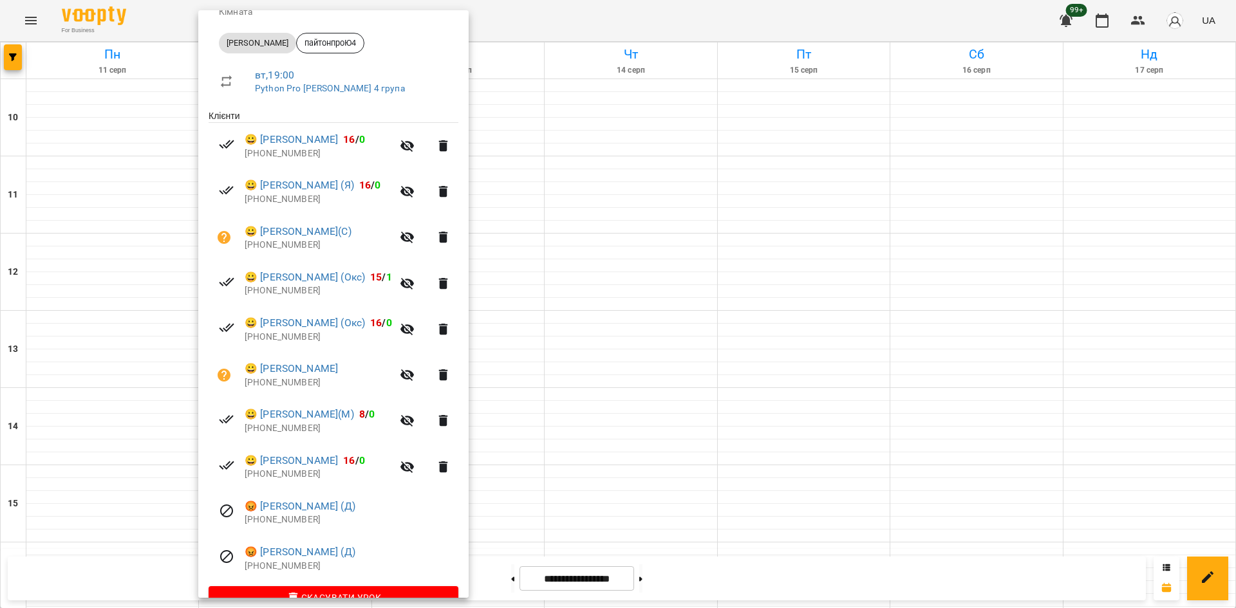
scroll to position [206, 0]
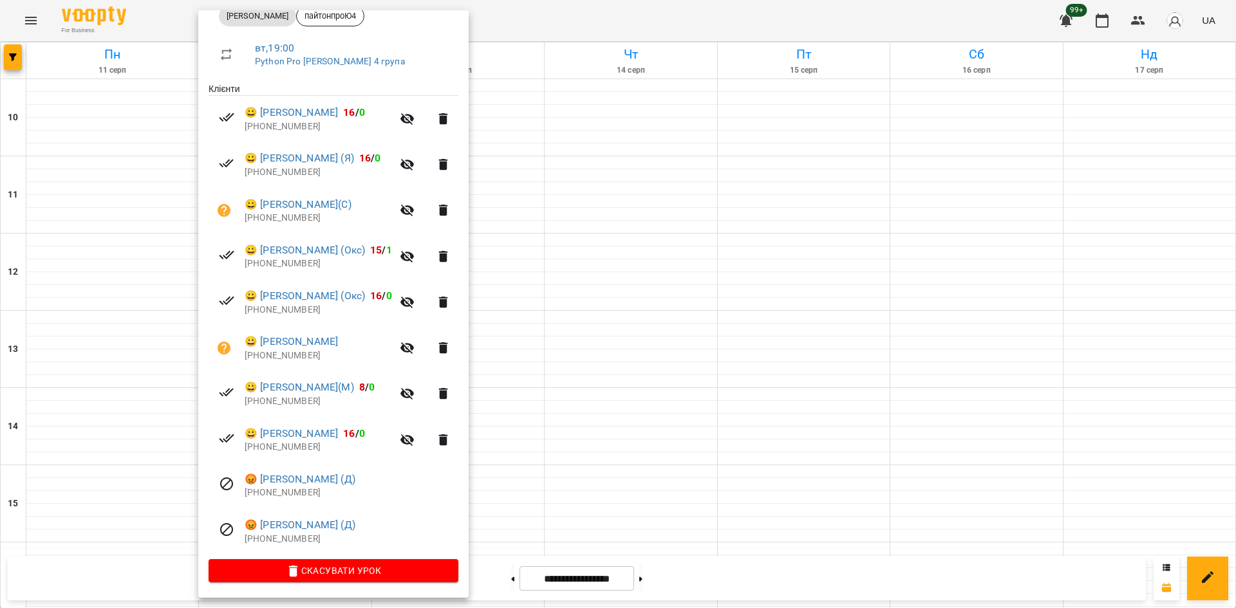
click at [11, 52] on div at bounding box center [618, 304] width 1236 height 608
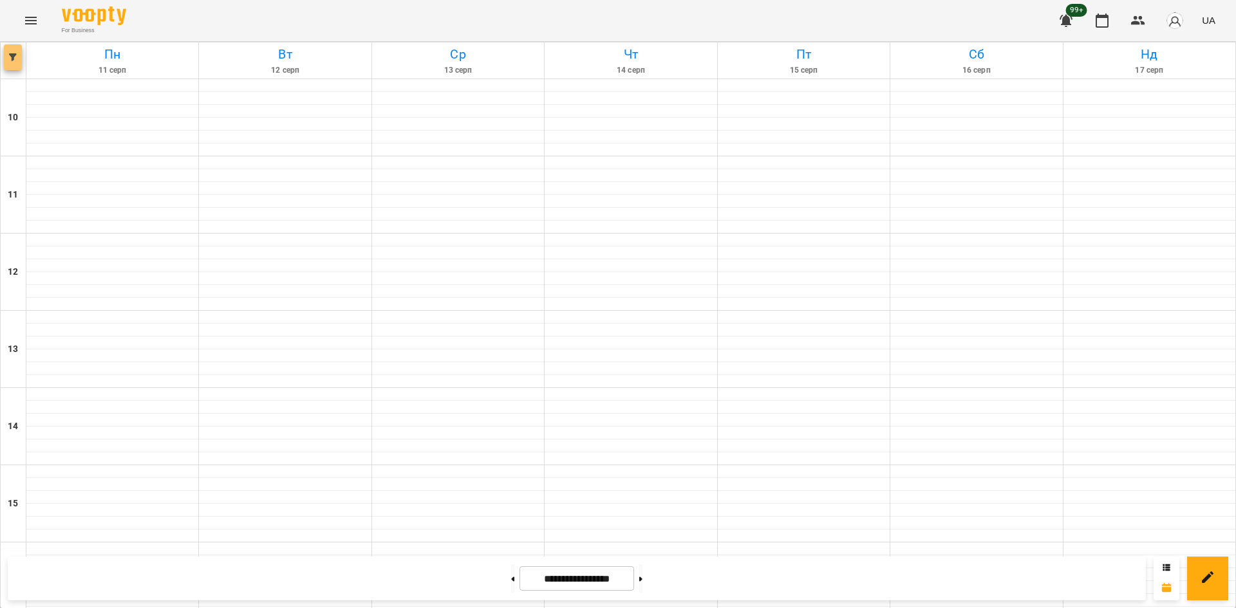
click at [6, 53] on button "button" at bounding box center [13, 57] width 18 height 26
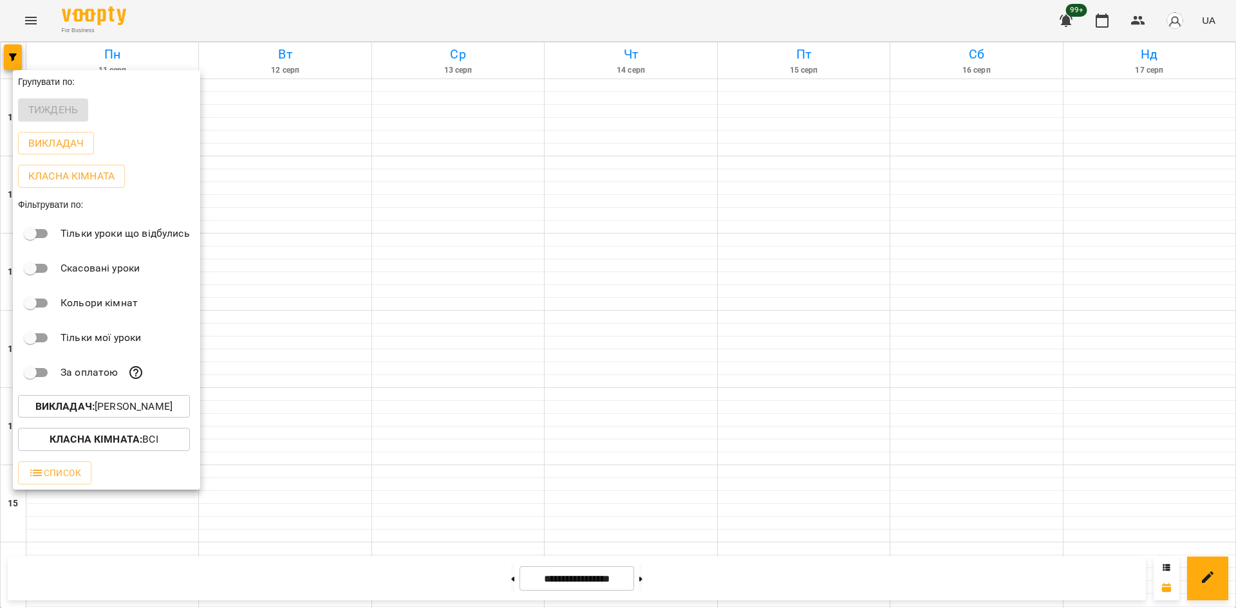
click at [171, 406] on span "Викладач : Юрій Шпак" at bounding box center [103, 406] width 151 height 15
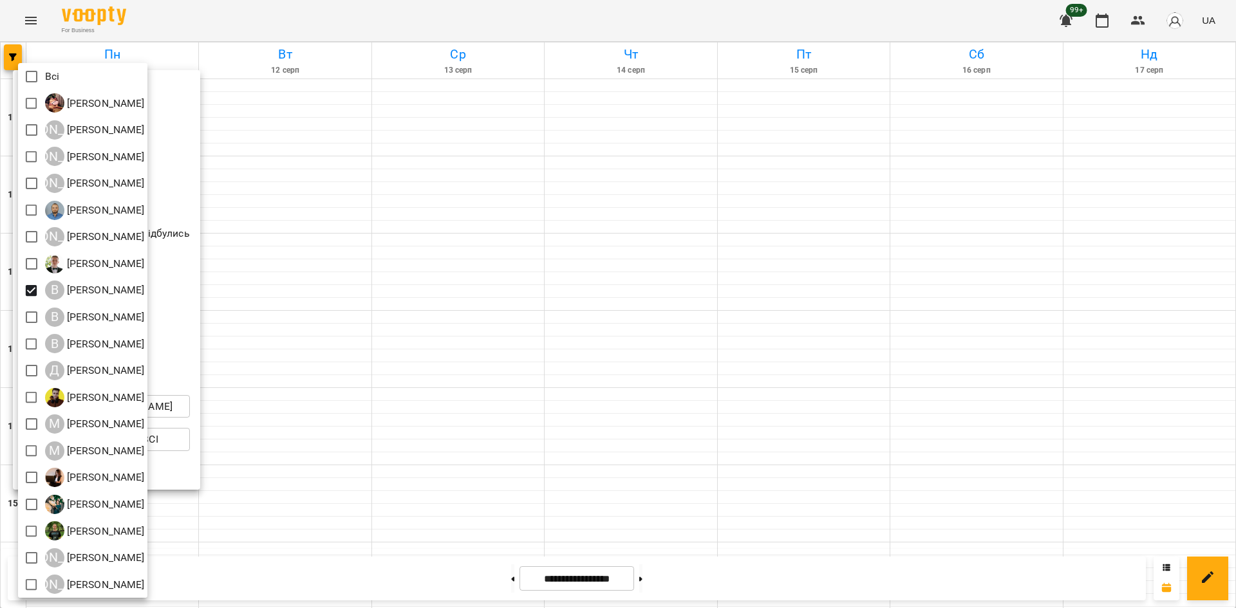
click at [14, 52] on div at bounding box center [618, 304] width 1236 height 608
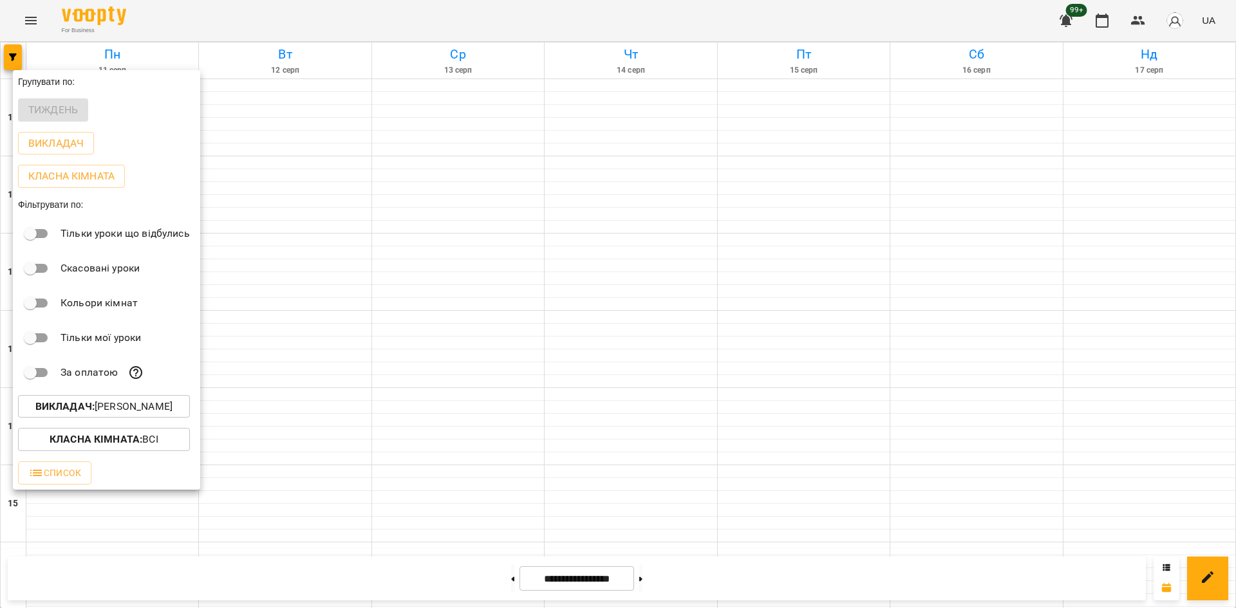
click at [147, 412] on p "Викладач : Владислав Границький" at bounding box center [103, 406] width 137 height 15
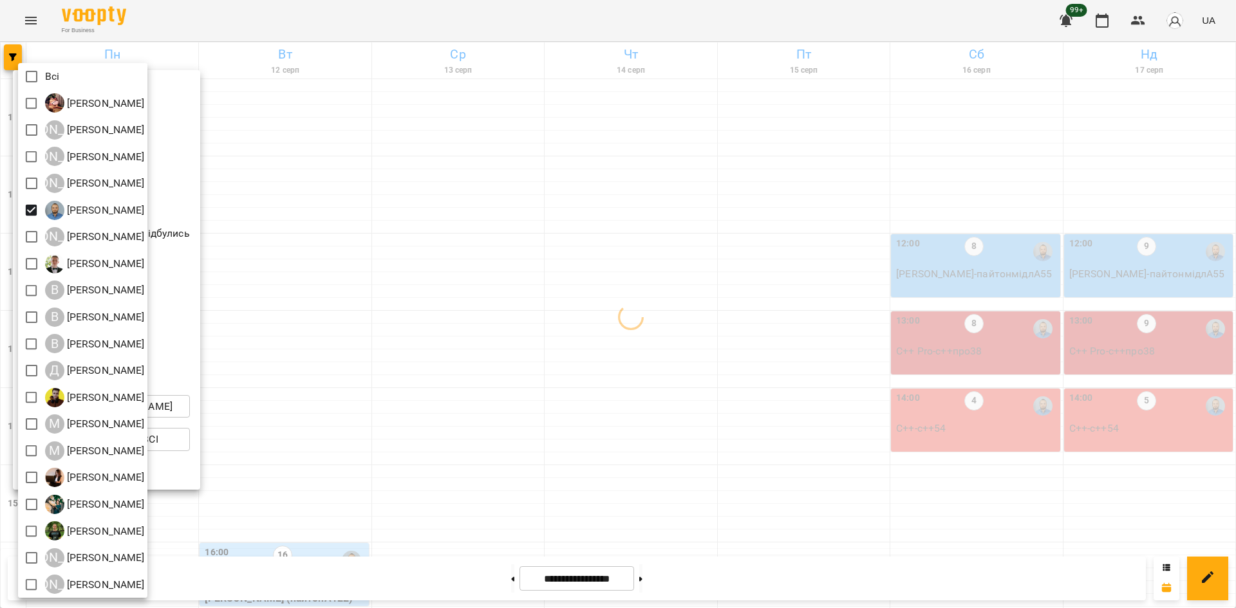
click at [541, 489] on div at bounding box center [618, 304] width 1236 height 608
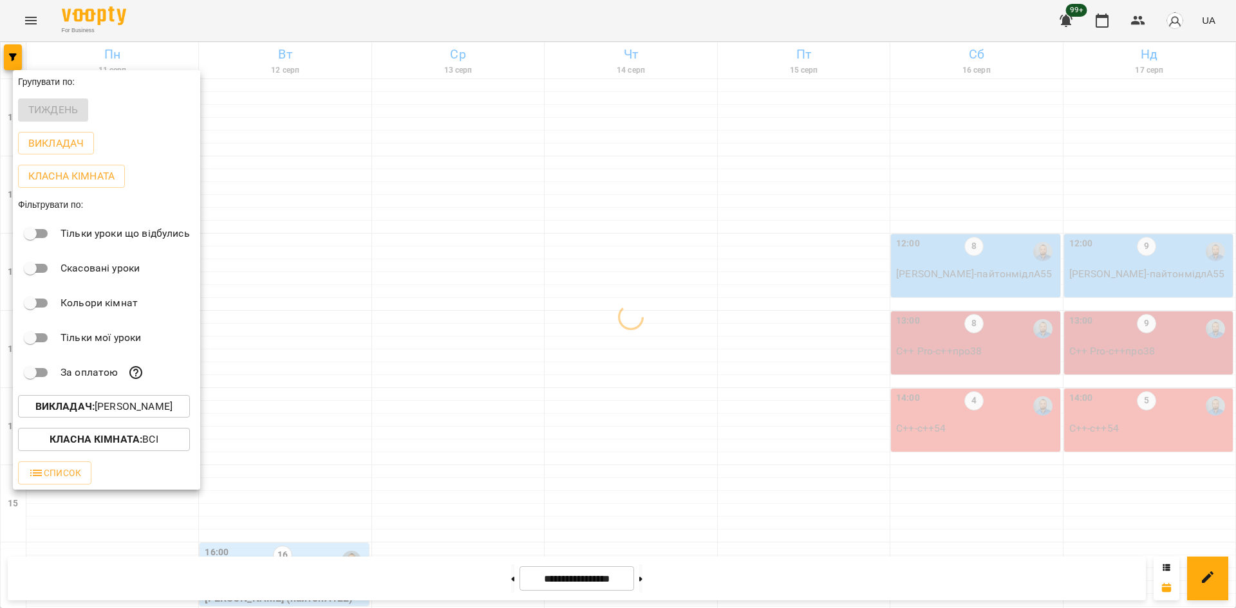
click at [442, 488] on div at bounding box center [618, 304] width 1236 height 608
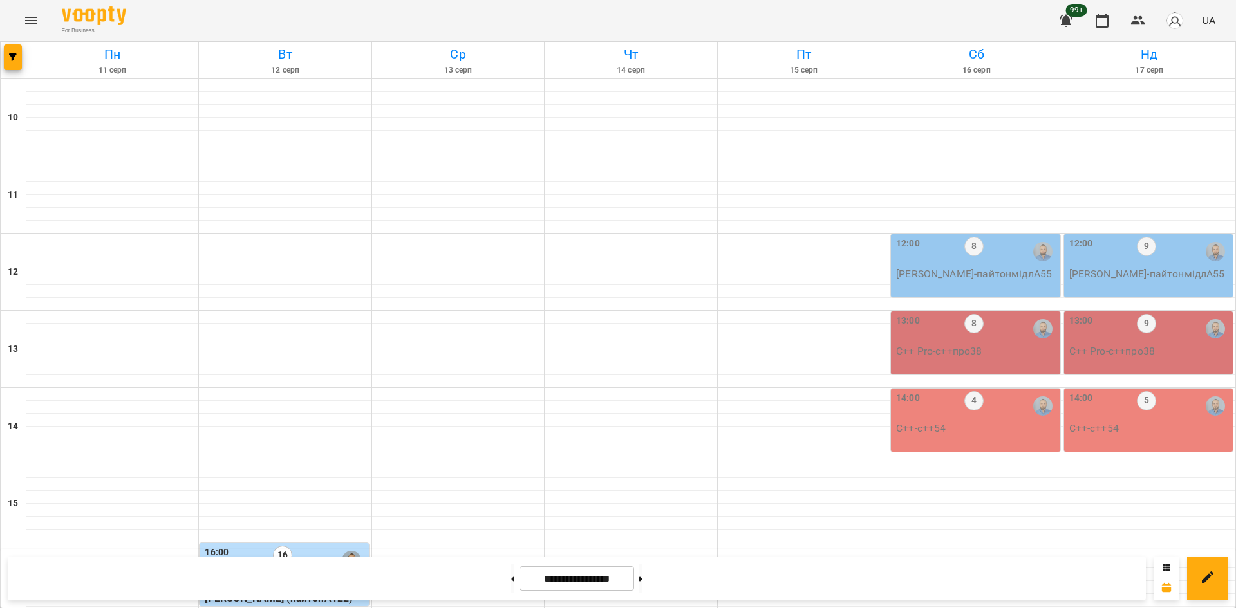
scroll to position [275, 0]
click at [333, 575] on p "4" at bounding box center [285, 582] width 161 height 15
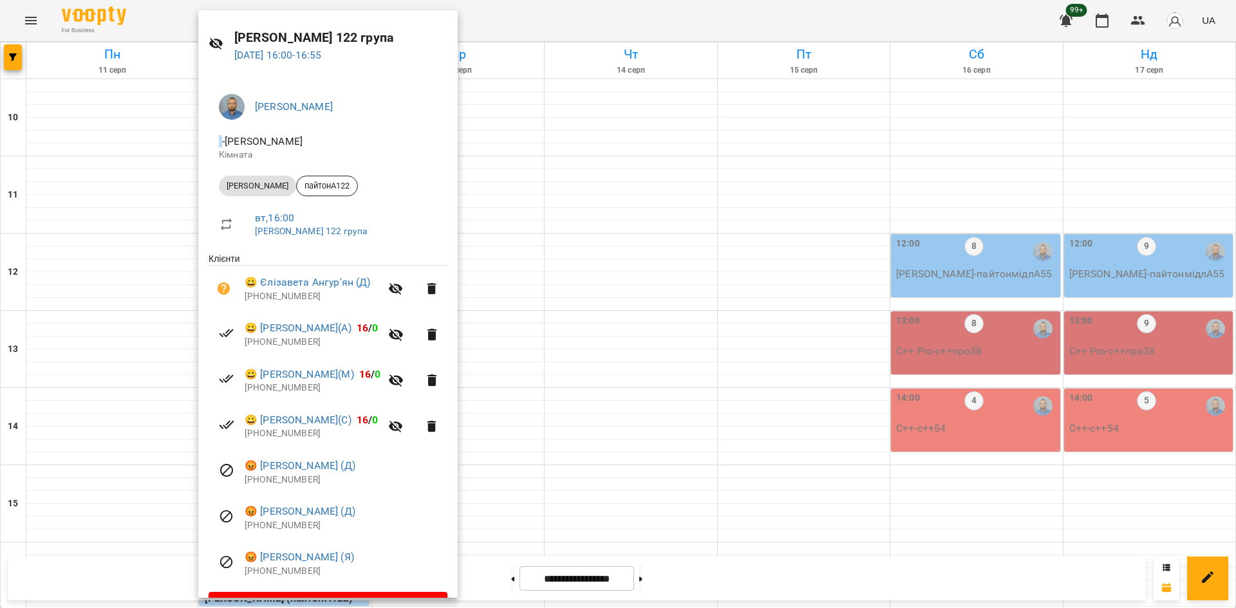
scroll to position [69, 0]
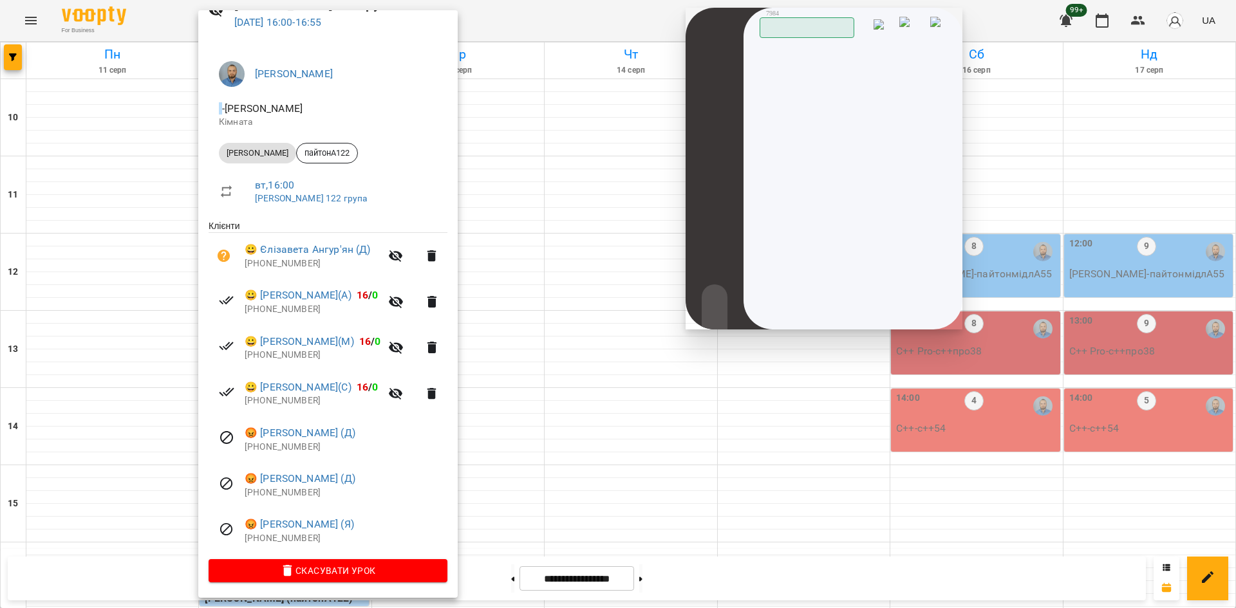
click at [546, 272] on div at bounding box center [618, 304] width 1236 height 608
